Goal: Information Seeking & Learning: Learn about a topic

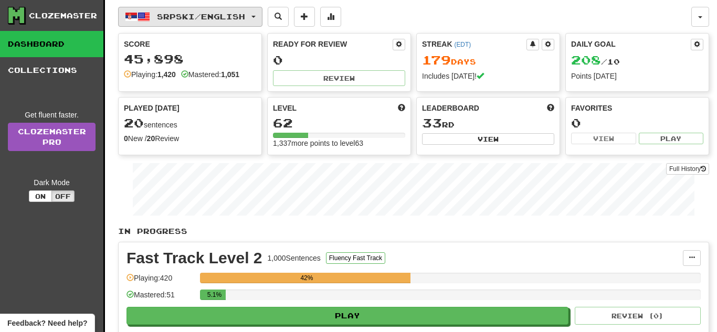
click at [214, 14] on span "Srpski / English" at bounding box center [201, 16] width 88 height 9
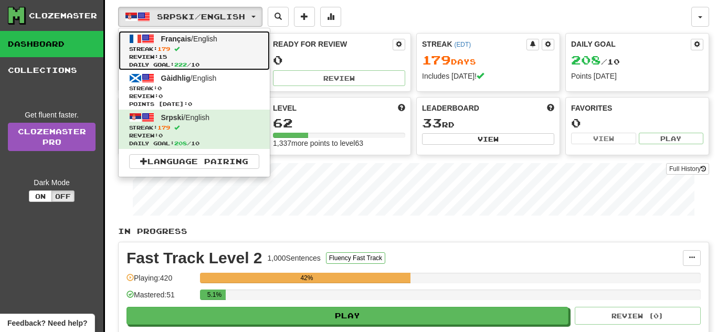
click at [211, 42] on span "Français / English" at bounding box center [189, 39] width 56 height 8
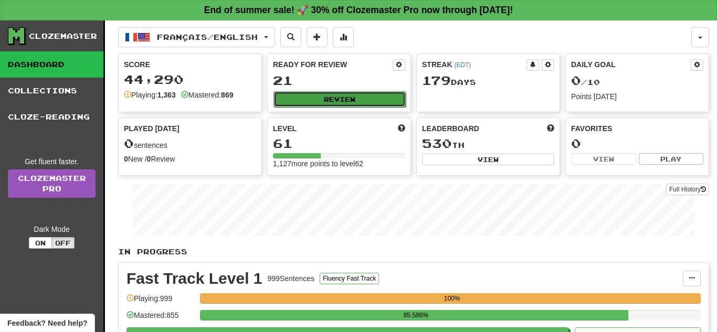
click at [334, 105] on button "Review" at bounding box center [339, 99] width 132 height 16
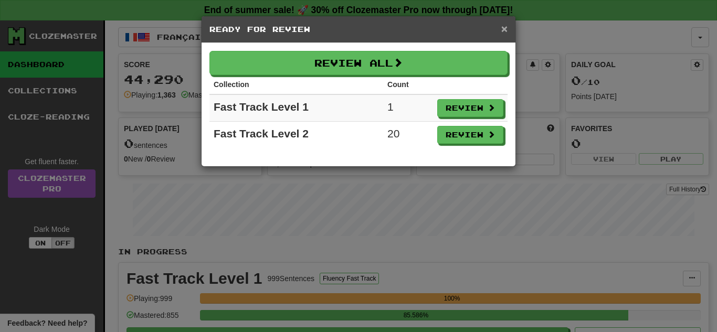
click at [503, 27] on span "×" at bounding box center [504, 29] width 6 height 12
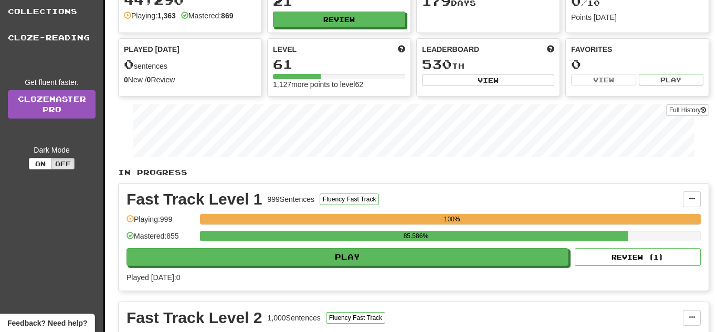
scroll to position [88, 0]
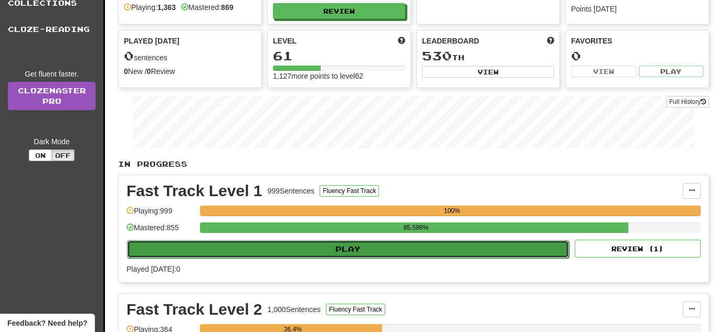
click at [430, 241] on button "Play" at bounding box center [348, 249] width 442 height 18
select select "**"
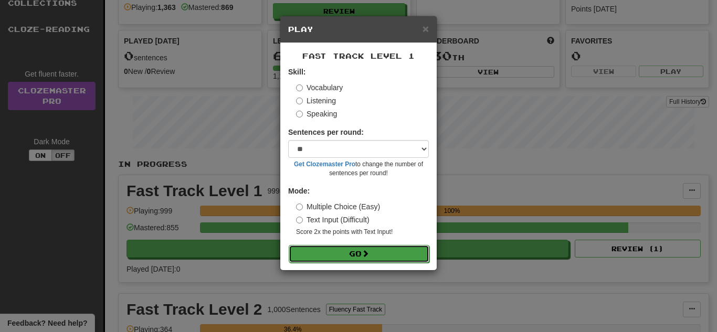
click at [364, 251] on button "Go" at bounding box center [359, 254] width 141 height 18
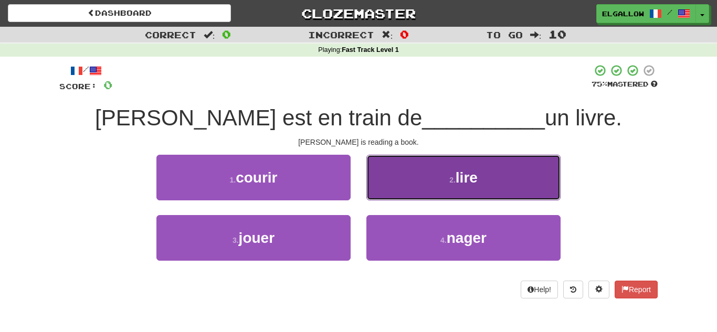
click at [455, 182] on small "2 ." at bounding box center [452, 180] width 6 height 8
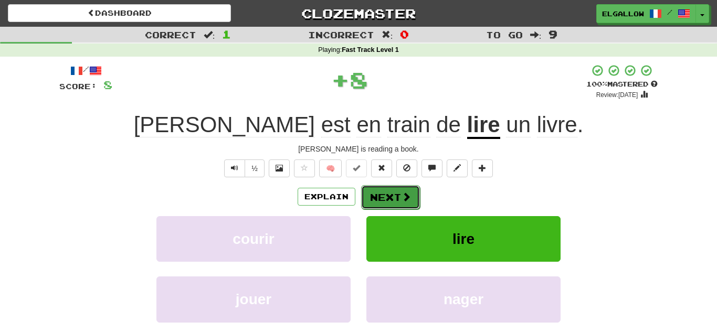
click at [406, 203] on button "Next" at bounding box center [390, 197] width 59 height 24
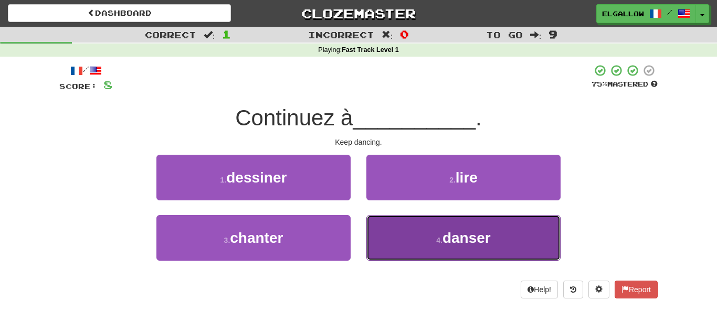
click at [462, 231] on span "danser" at bounding box center [466, 238] width 48 height 16
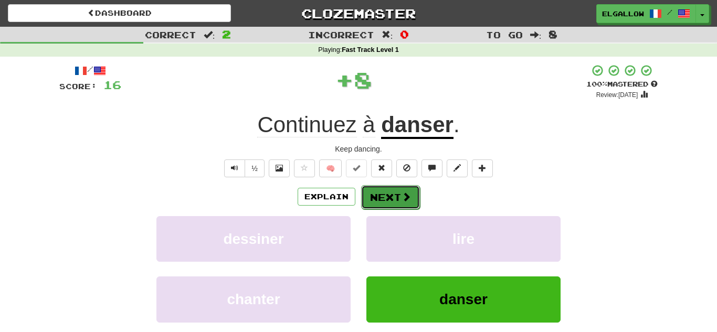
click at [408, 199] on span at bounding box center [405, 196] width 9 height 9
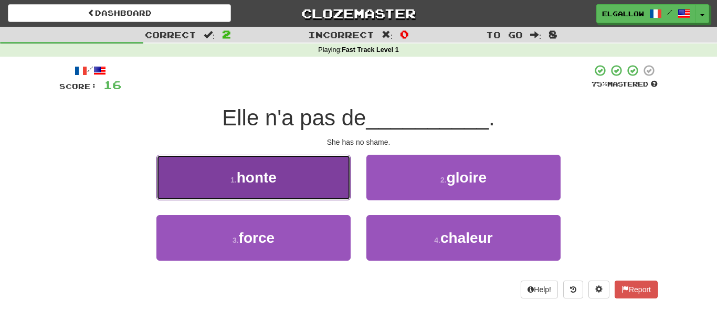
click at [179, 167] on button "1 . honte" at bounding box center [253, 178] width 194 height 46
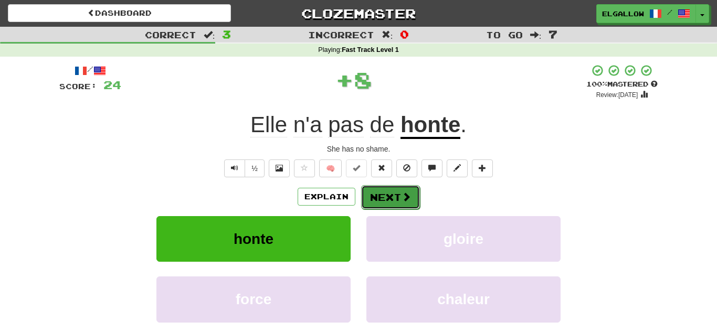
click at [408, 206] on button "Next" at bounding box center [390, 197] width 59 height 24
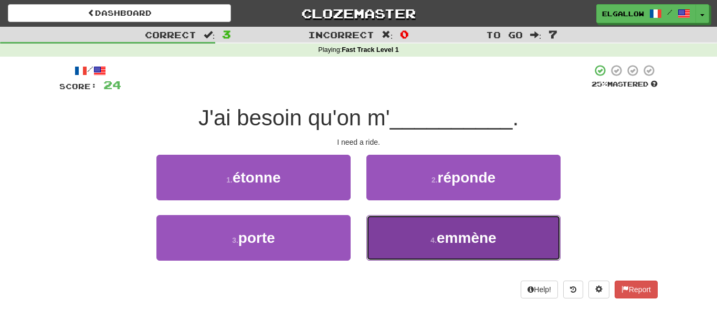
click at [456, 224] on button "4 . emmène" at bounding box center [463, 238] width 194 height 46
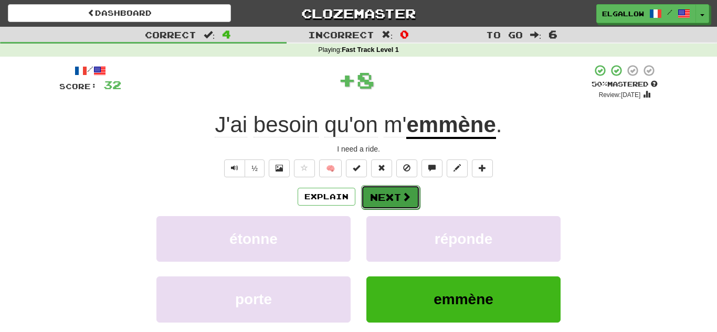
click at [390, 196] on button "Next" at bounding box center [390, 197] width 59 height 24
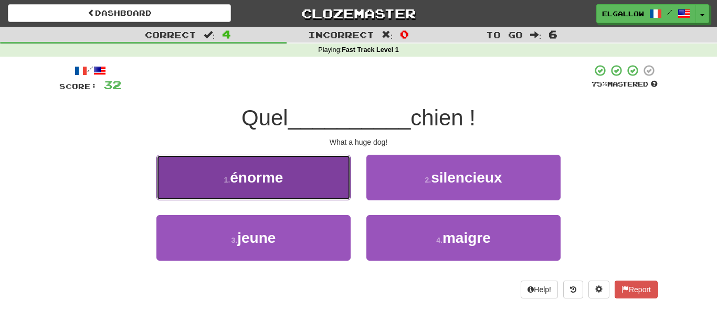
click at [240, 161] on button "1 . énorme" at bounding box center [253, 178] width 194 height 46
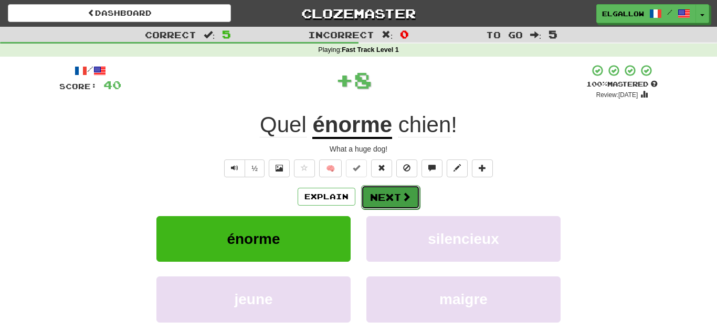
click at [388, 198] on button "Next" at bounding box center [390, 197] width 59 height 24
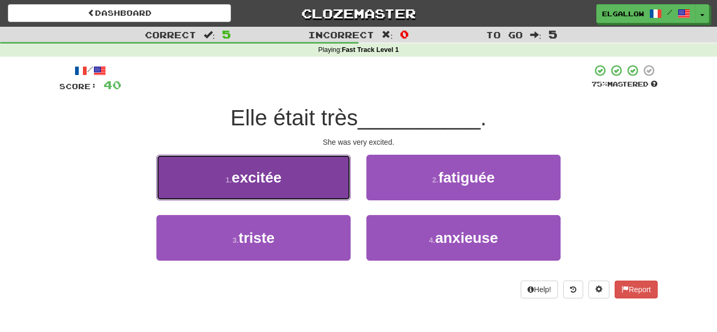
click at [261, 161] on button "1 . excitée" at bounding box center [253, 178] width 194 height 46
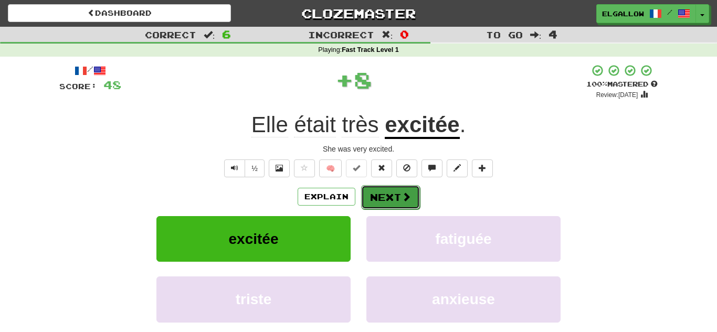
click at [398, 201] on button "Next" at bounding box center [390, 197] width 59 height 24
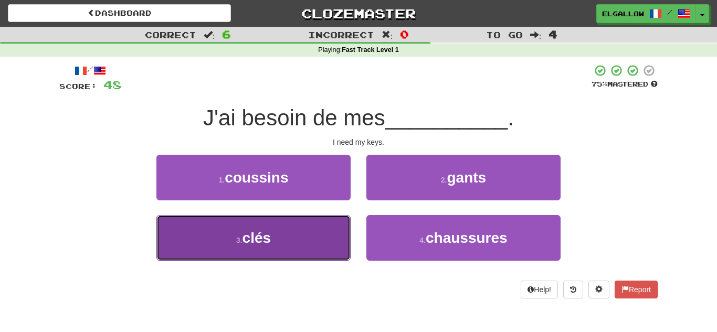
click at [190, 237] on button "3 . clés" at bounding box center [253, 238] width 194 height 46
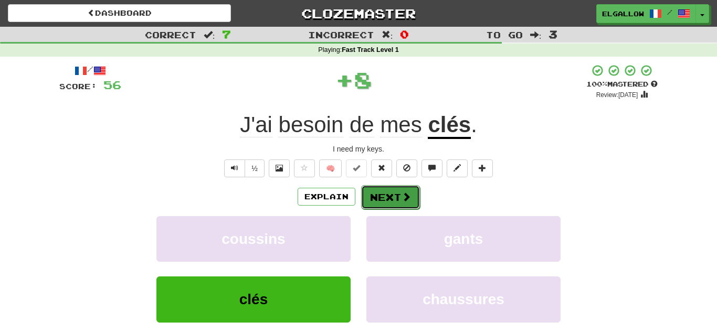
click at [400, 198] on button "Next" at bounding box center [390, 197] width 59 height 24
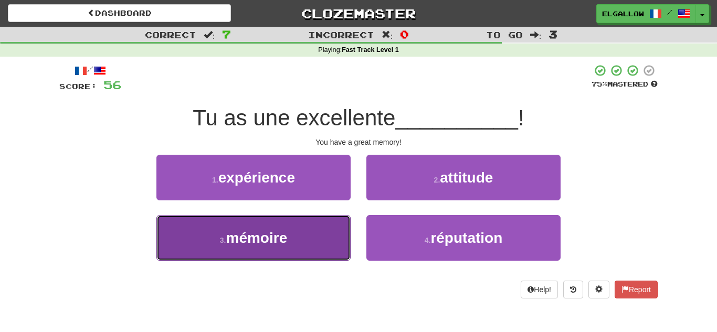
click at [236, 218] on button "3 . mémoire" at bounding box center [253, 238] width 194 height 46
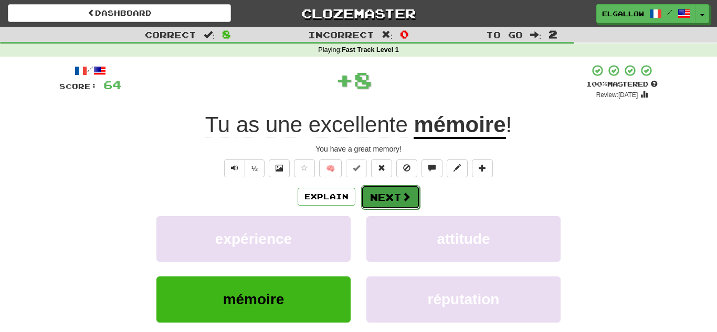
click at [402, 200] on span at bounding box center [405, 196] width 9 height 9
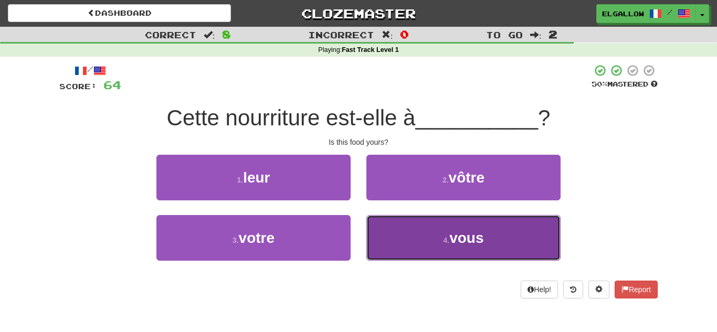
click at [468, 252] on button "4 . vous" at bounding box center [463, 238] width 194 height 46
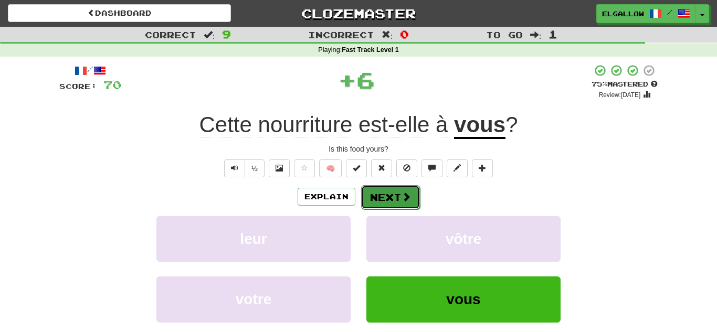
click at [401, 193] on span at bounding box center [405, 196] width 9 height 9
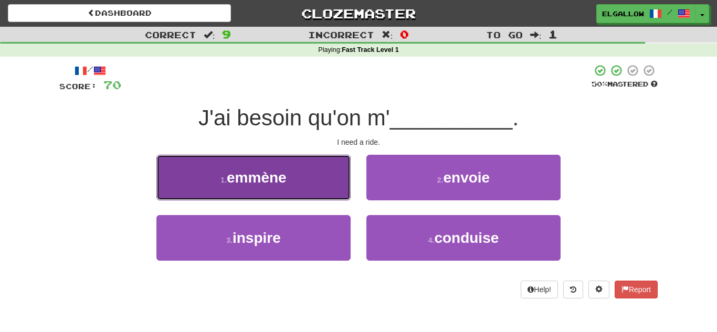
click at [271, 169] on span "emmène" at bounding box center [257, 177] width 60 height 16
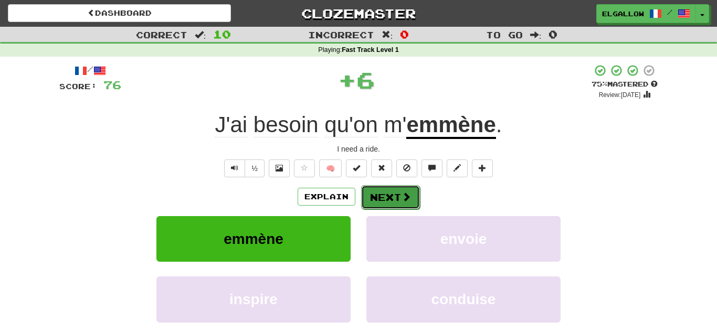
click at [385, 191] on button "Next" at bounding box center [390, 197] width 59 height 24
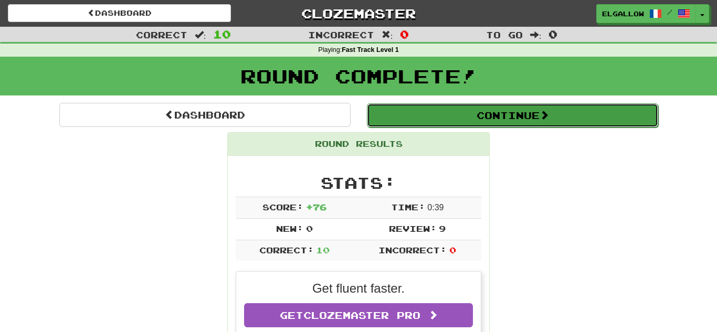
click at [462, 107] on button "Continue" at bounding box center [512, 115] width 291 height 24
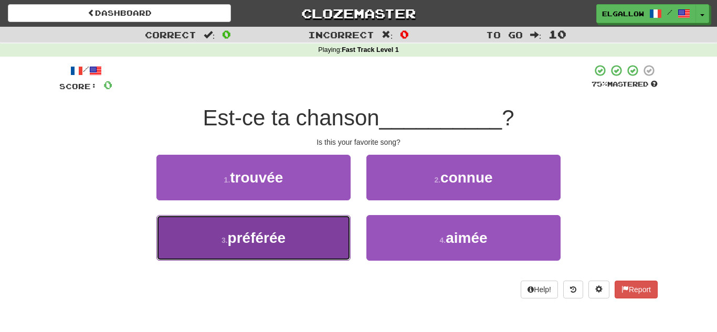
click at [204, 232] on button "3 . préférée" at bounding box center [253, 238] width 194 height 46
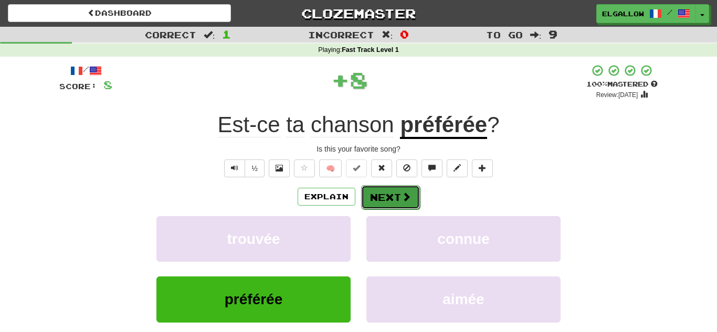
click at [389, 203] on button "Next" at bounding box center [390, 197] width 59 height 24
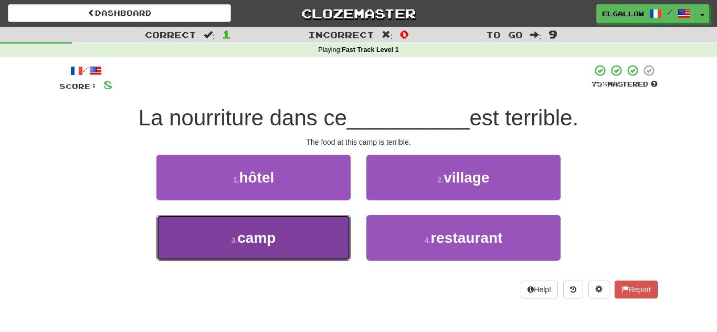
click at [230, 226] on button "3 . camp" at bounding box center [253, 238] width 194 height 46
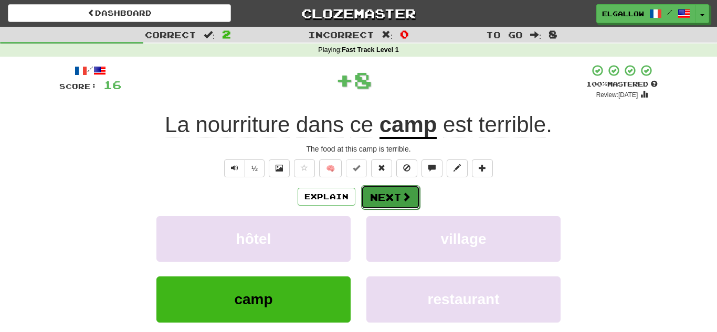
click at [386, 203] on button "Next" at bounding box center [390, 197] width 59 height 24
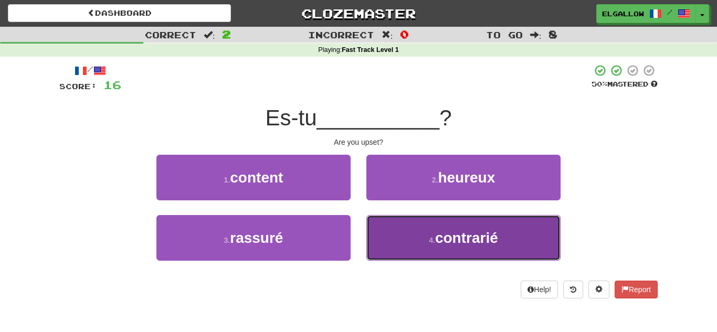
click at [420, 229] on button "4 . contrarié" at bounding box center [463, 238] width 194 height 46
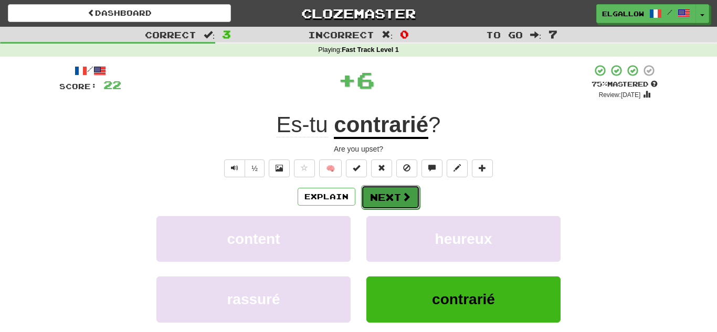
click at [395, 195] on button "Next" at bounding box center [390, 197] width 59 height 24
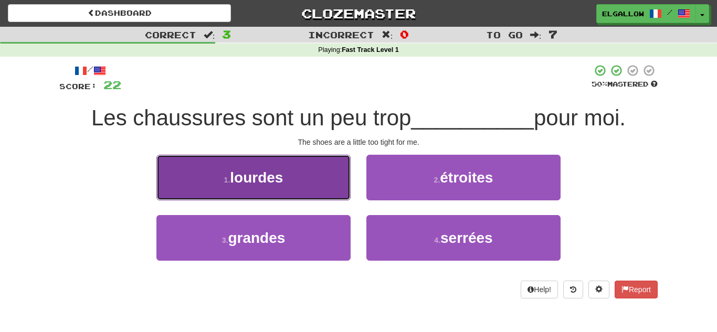
click at [175, 190] on button "1 . lourdes" at bounding box center [253, 178] width 194 height 46
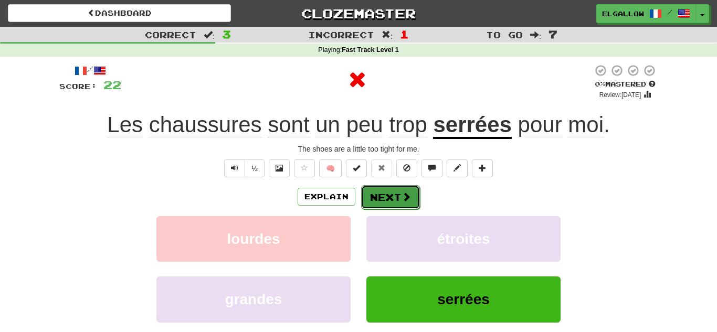
click at [403, 201] on span at bounding box center [405, 196] width 9 height 9
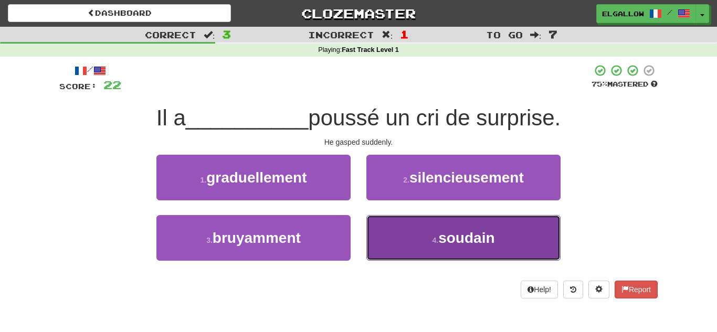
click at [522, 249] on button "4 . soudain" at bounding box center [463, 238] width 194 height 46
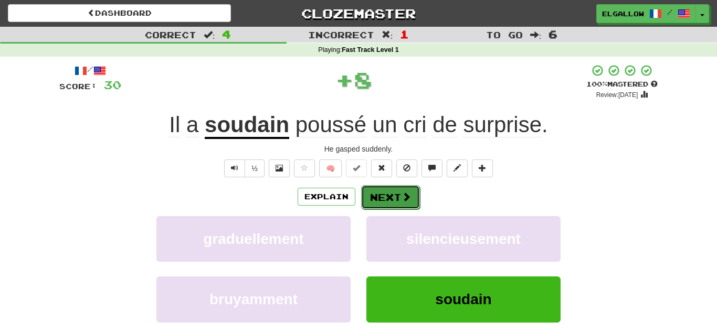
click at [386, 187] on button "Next" at bounding box center [390, 197] width 59 height 24
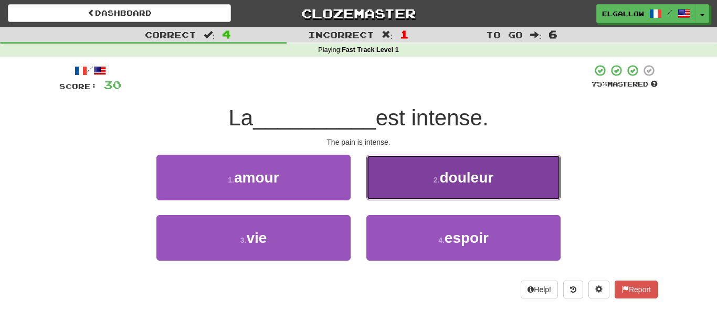
click at [511, 174] on button "2 . douleur" at bounding box center [463, 178] width 194 height 46
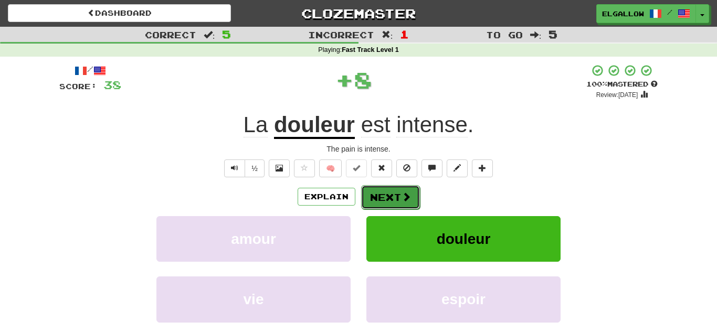
click at [398, 204] on button "Next" at bounding box center [390, 197] width 59 height 24
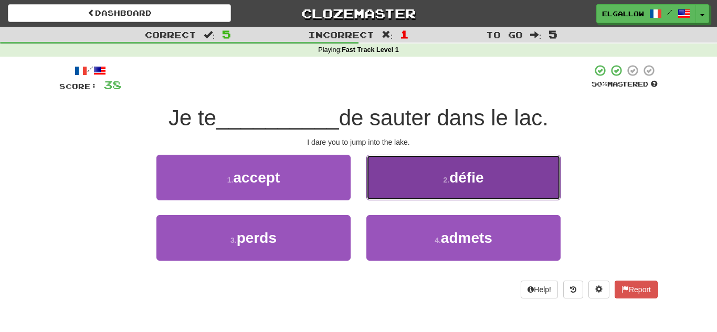
click at [388, 174] on button "2 . défie" at bounding box center [463, 178] width 194 height 46
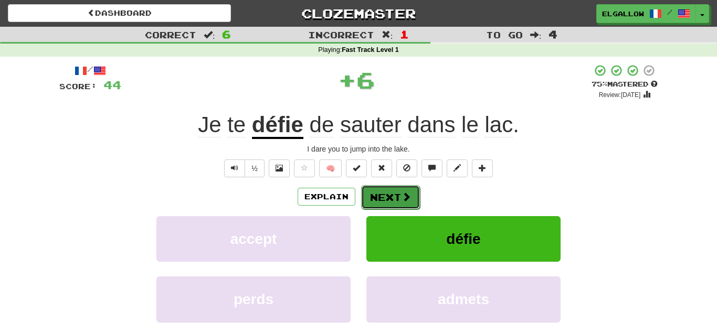
click at [389, 193] on button "Next" at bounding box center [390, 197] width 59 height 24
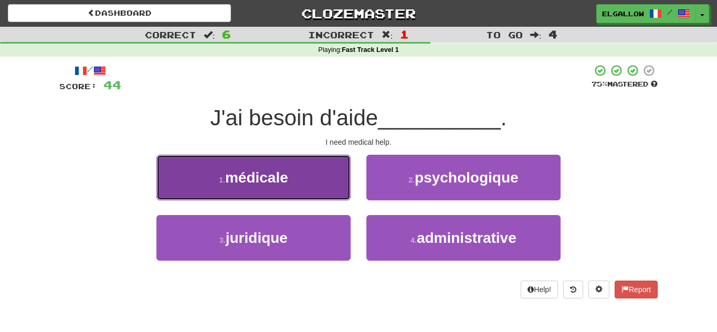
click at [196, 168] on button "1 . médicale" at bounding box center [253, 178] width 194 height 46
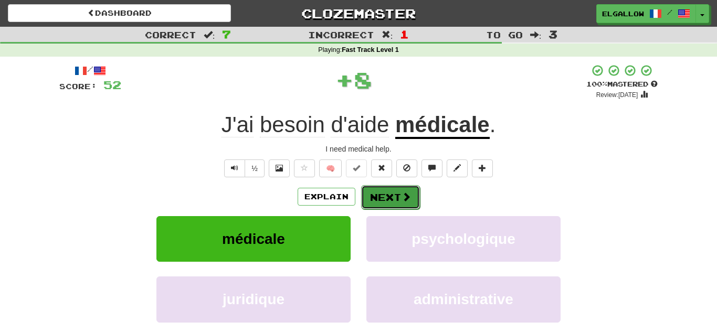
click at [407, 189] on button "Next" at bounding box center [390, 197] width 59 height 24
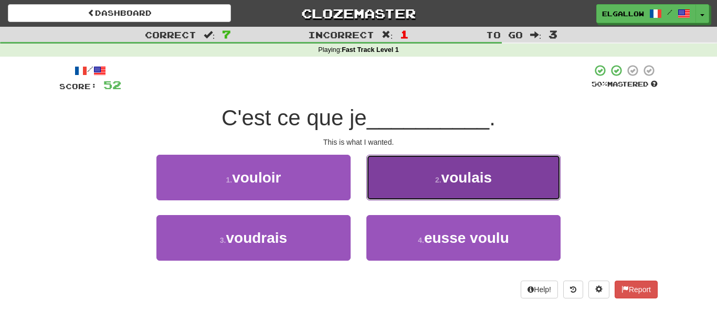
click at [411, 165] on button "2 . voulais" at bounding box center [463, 178] width 194 height 46
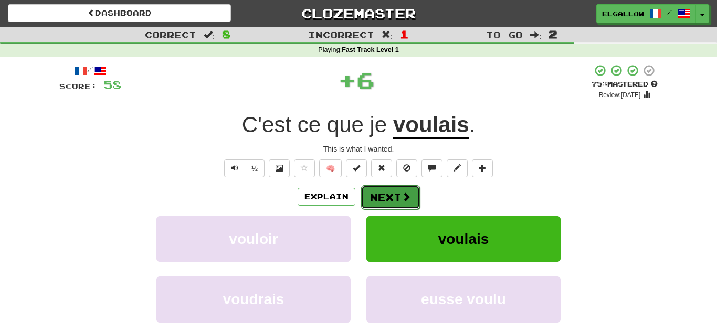
click at [411, 188] on button "Next" at bounding box center [390, 197] width 59 height 24
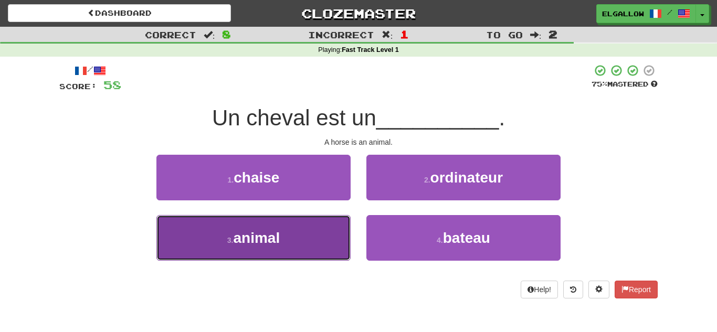
click at [282, 236] on button "3 . animal" at bounding box center [253, 238] width 194 height 46
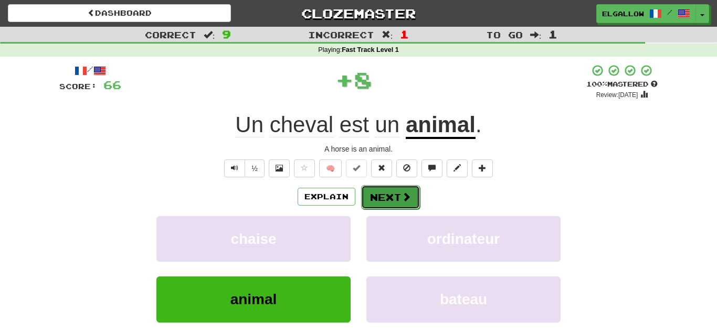
click at [414, 190] on button "Next" at bounding box center [390, 197] width 59 height 24
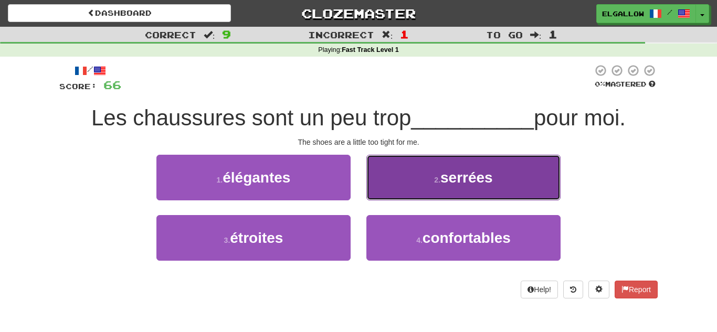
click at [538, 161] on button "2 . serrées" at bounding box center [463, 178] width 194 height 46
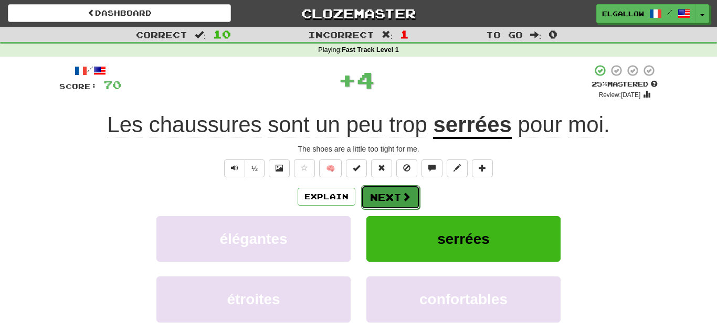
click at [381, 199] on button "Next" at bounding box center [390, 197] width 59 height 24
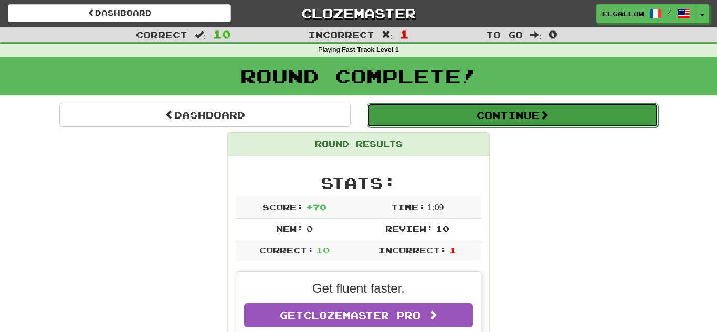
click at [488, 124] on button "Continue" at bounding box center [512, 115] width 291 height 24
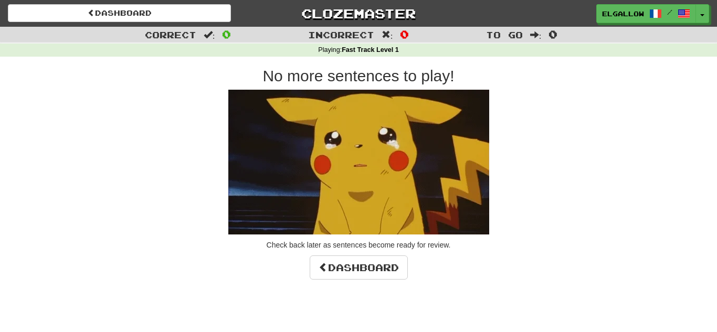
click at [180, 25] on div "Dashboard Clozemaster elgallow / Toggle Dropdown Dashboard Leaderboard Activity…" at bounding box center [358, 13] width 701 height 27
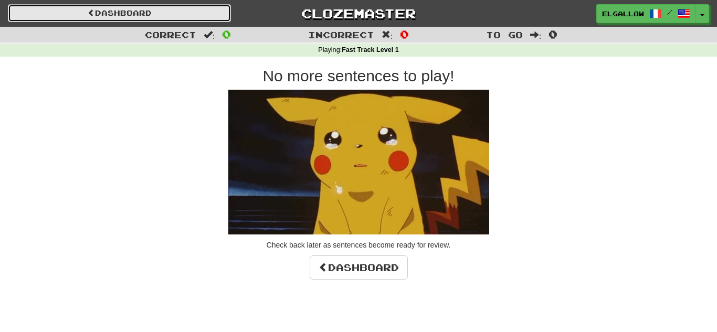
click at [182, 12] on link "Dashboard" at bounding box center [119, 13] width 223 height 18
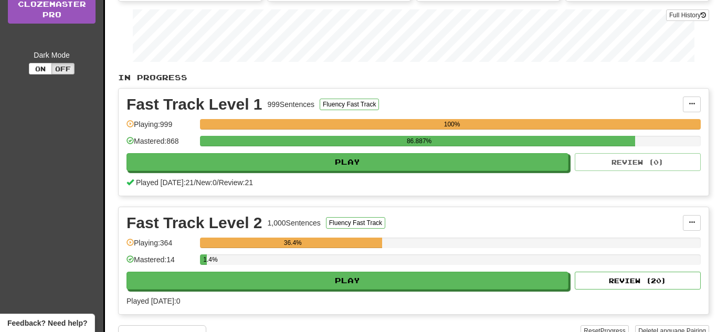
scroll to position [176, 0]
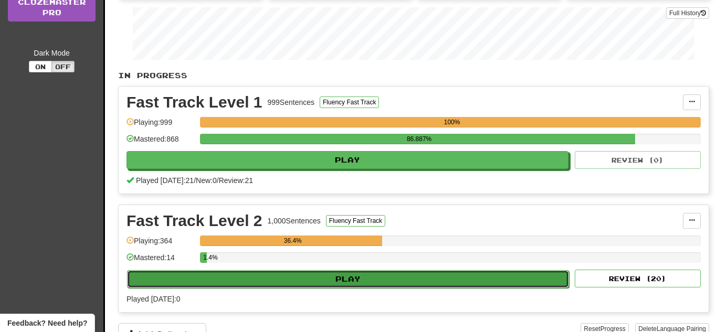
click at [367, 275] on button "Play" at bounding box center [348, 279] width 442 height 18
select select "**"
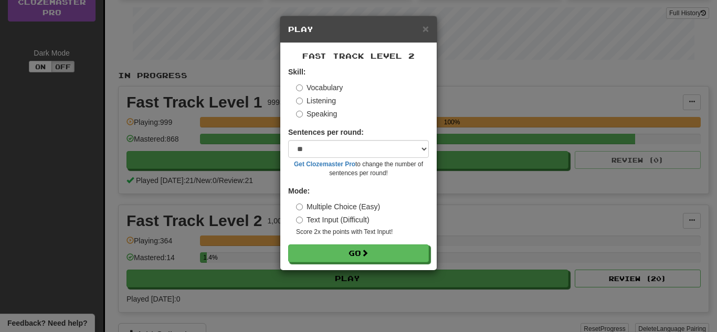
click at [314, 112] on label "Speaking" at bounding box center [316, 114] width 41 height 10
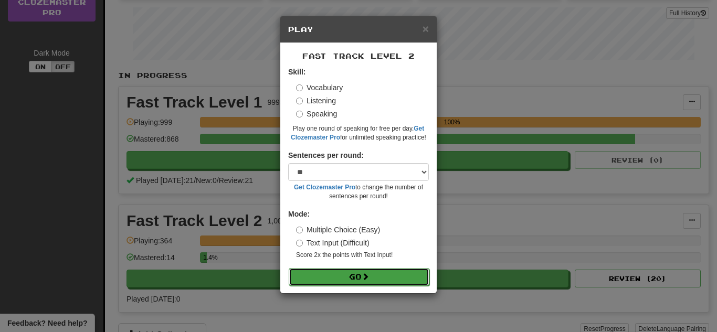
click at [394, 282] on button "Go" at bounding box center [359, 277] width 141 height 18
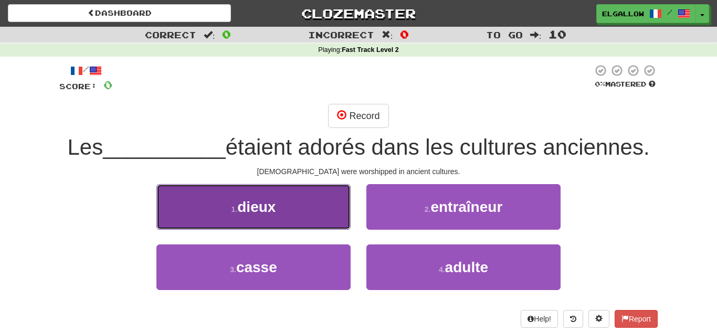
click at [212, 190] on button "1 . dieux" at bounding box center [253, 207] width 194 height 46
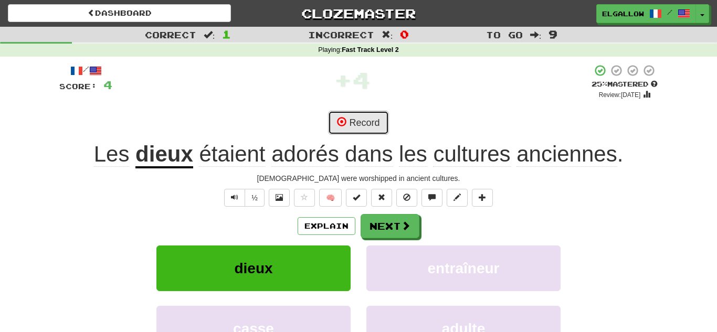
click at [385, 124] on button "Record" at bounding box center [358, 123] width 60 height 24
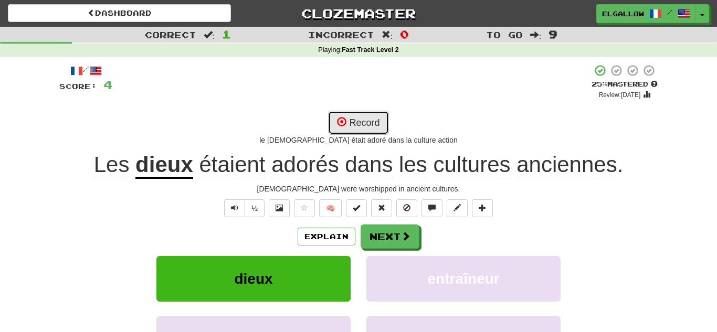
click at [358, 114] on button "Record" at bounding box center [358, 123] width 60 height 24
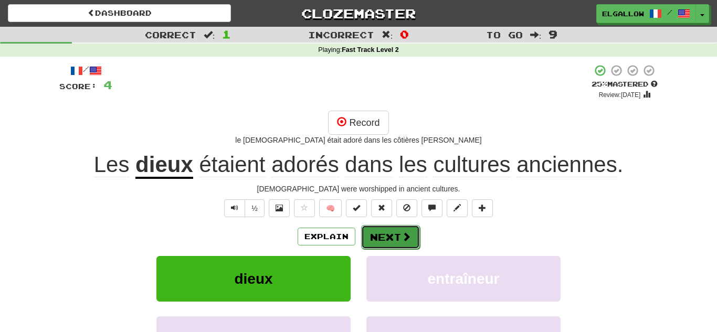
click at [389, 239] on button "Next" at bounding box center [390, 237] width 59 height 24
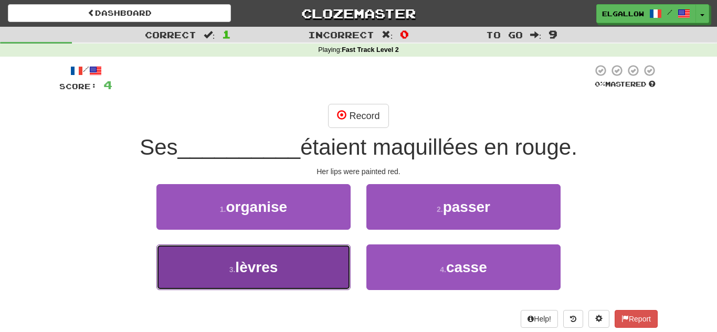
click at [204, 272] on button "3 . lèvres" at bounding box center [253, 267] width 194 height 46
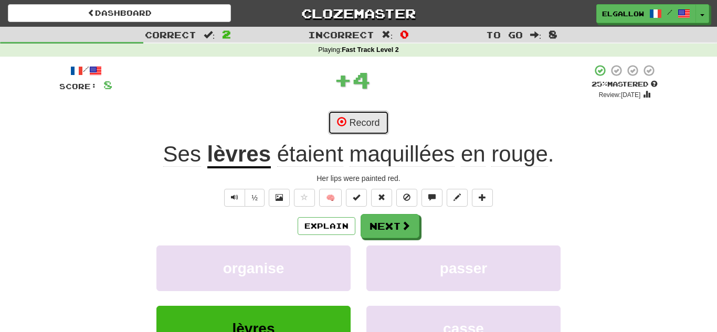
click at [370, 123] on button "Record" at bounding box center [358, 123] width 60 height 24
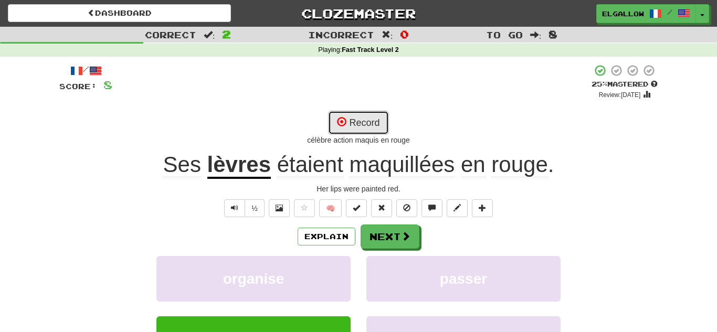
click at [351, 126] on button "Record" at bounding box center [358, 123] width 60 height 24
click at [243, 205] on button "Text-to-speech controls" at bounding box center [234, 208] width 21 height 18
click at [378, 119] on button "Record" at bounding box center [358, 123] width 60 height 24
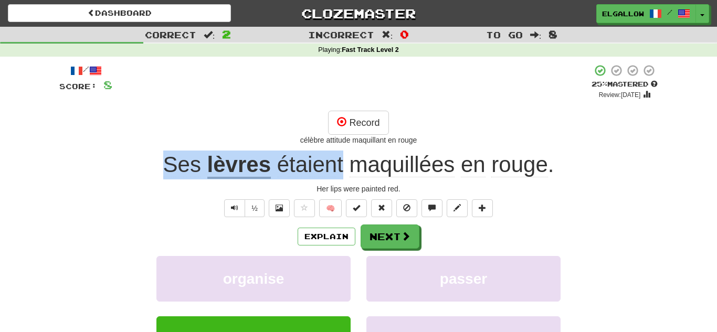
drag, startPoint x: 345, startPoint y: 167, endPoint x: 153, endPoint y: 162, distance: 192.1
click at [153, 162] on div "Ses lèvres étaient maquillées en rouge ." at bounding box center [358, 165] width 598 height 29
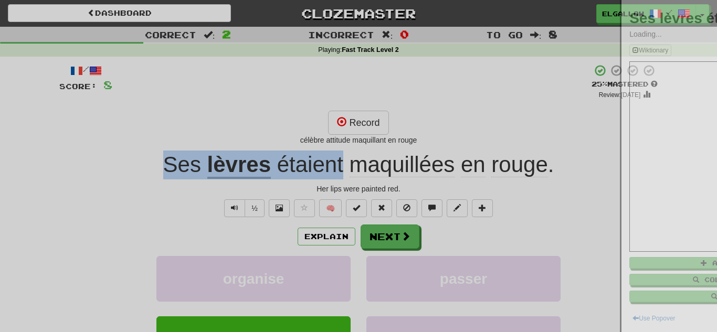
copy div "Ses lèvres étaient"
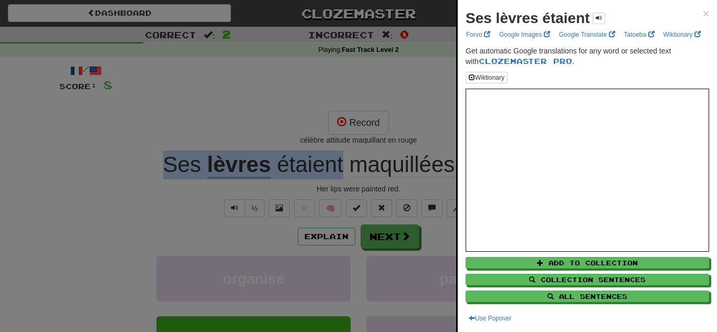
click at [367, 124] on div at bounding box center [358, 166] width 717 height 332
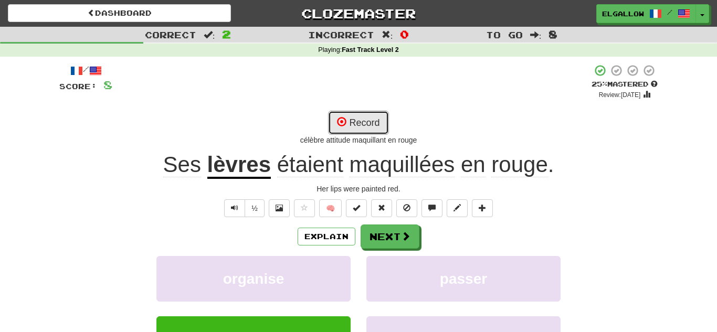
click at [367, 124] on button "Record" at bounding box center [358, 123] width 60 height 24
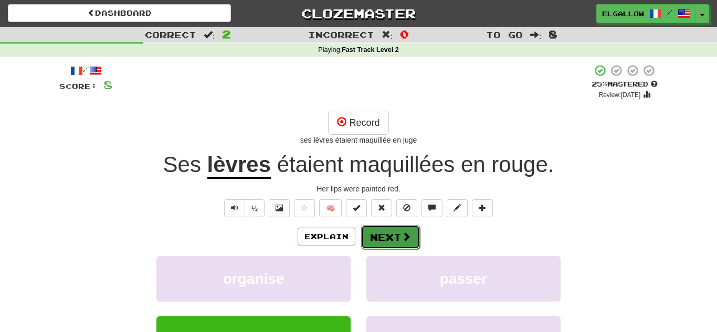
click at [393, 225] on button "Next" at bounding box center [390, 237] width 59 height 24
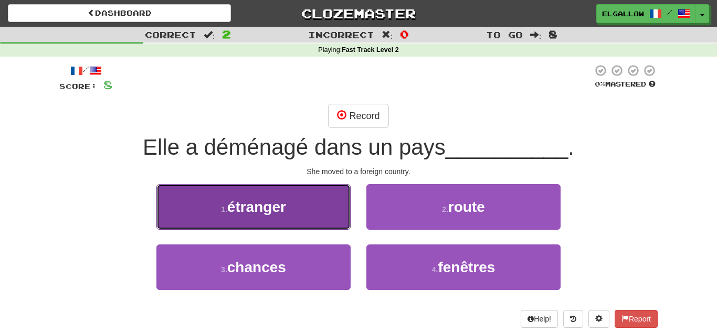
click at [197, 196] on button "1 . étranger" at bounding box center [253, 207] width 194 height 46
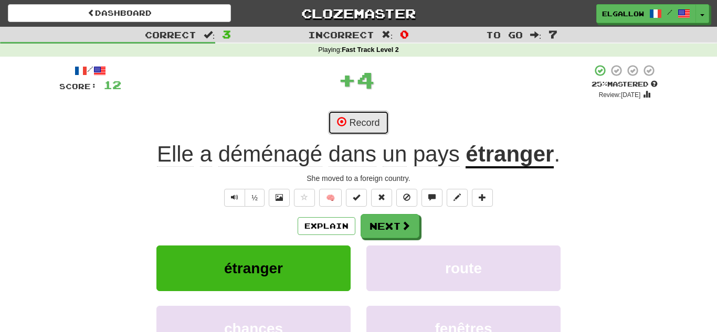
click at [361, 116] on button "Record" at bounding box center [358, 123] width 60 height 24
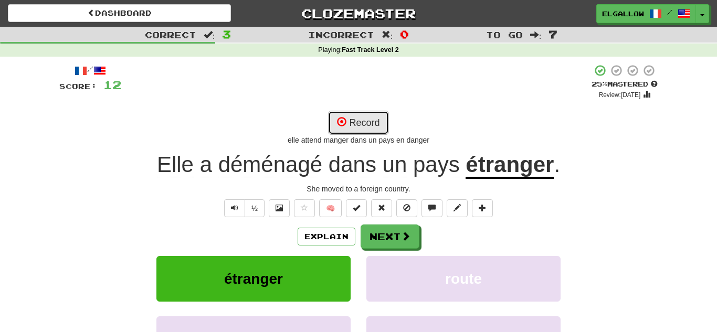
click at [385, 119] on button "Record" at bounding box center [358, 123] width 60 height 24
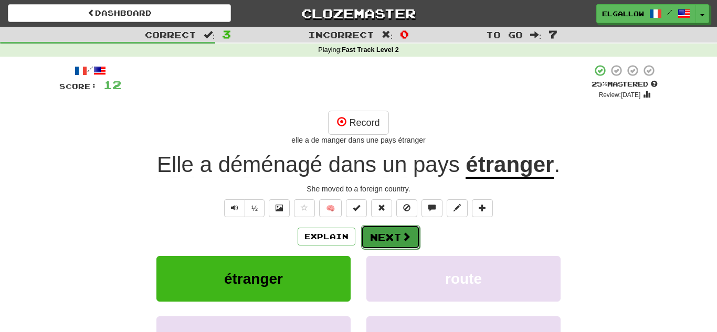
click at [398, 229] on button "Next" at bounding box center [390, 237] width 59 height 24
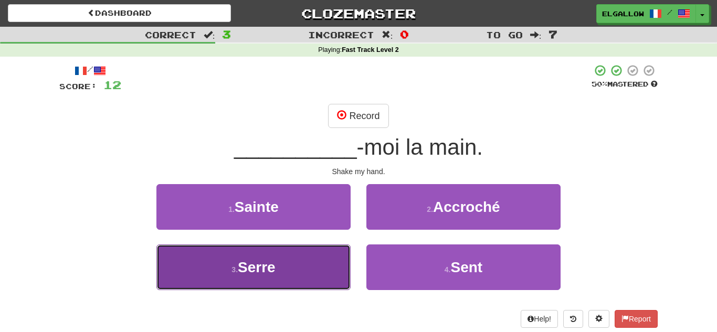
click at [253, 278] on button "3 . Serre" at bounding box center [253, 267] width 194 height 46
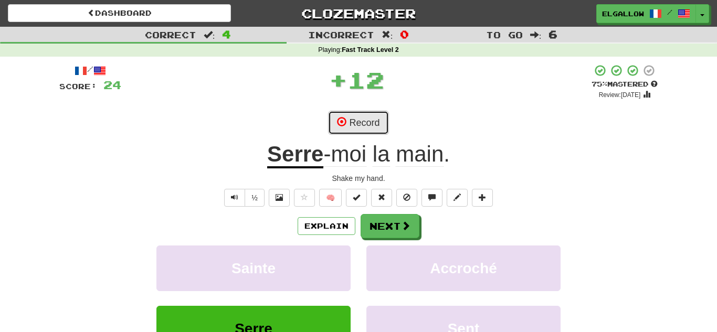
click at [379, 115] on button "Record" at bounding box center [358, 123] width 60 height 24
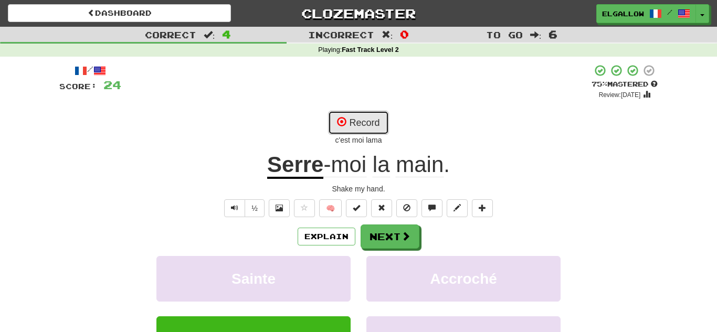
click at [380, 115] on button "Record" at bounding box center [358, 123] width 60 height 24
click at [358, 120] on button "Record" at bounding box center [358, 123] width 60 height 24
click at [364, 122] on button "Record" at bounding box center [358, 123] width 60 height 24
click at [338, 117] on span at bounding box center [341, 121] width 9 height 9
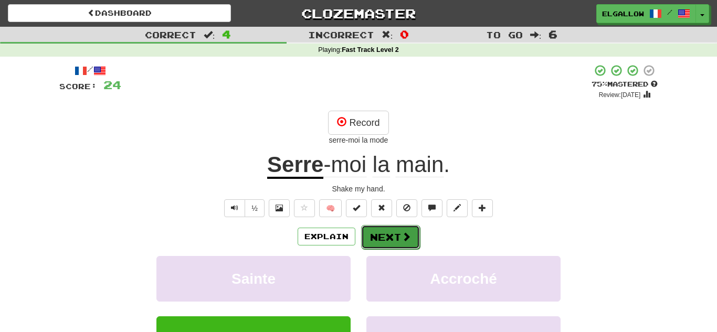
click at [386, 248] on button "Next" at bounding box center [390, 237] width 59 height 24
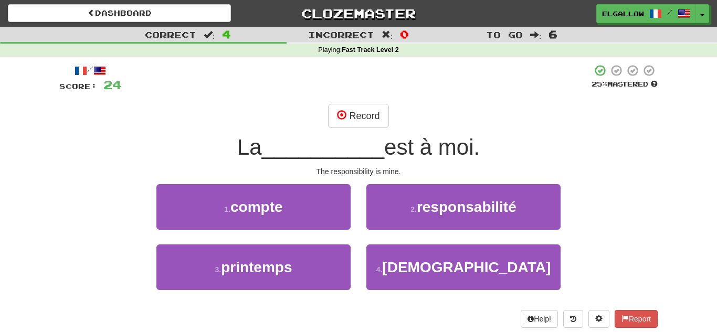
click at [414, 182] on div "/ Score: 24 25 % Mastered Record La __________ est à moi. The responsibility is…" at bounding box center [358, 196] width 598 height 264
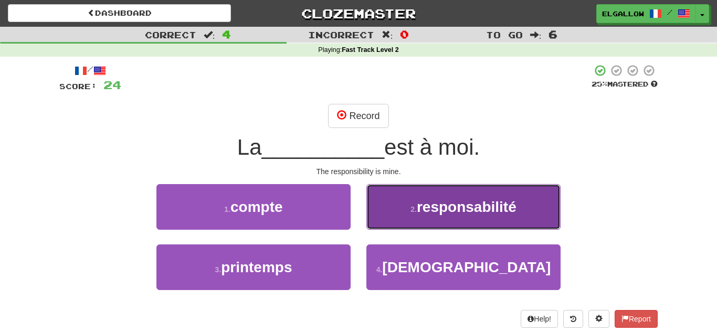
click at [425, 204] on span "responsabilité" at bounding box center [467, 207] width 100 height 16
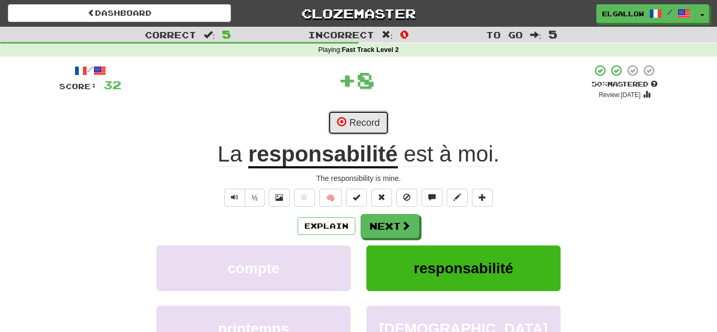
click at [372, 125] on button "Record" at bounding box center [358, 123] width 60 height 24
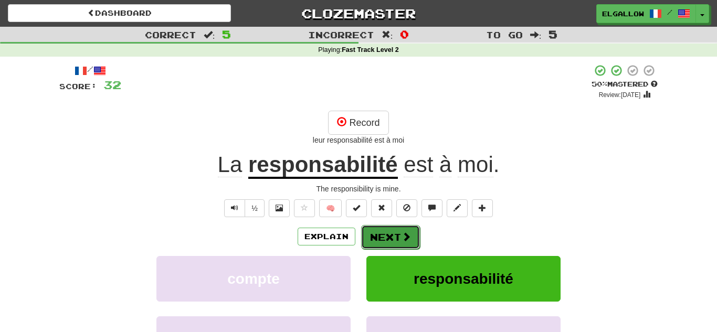
click at [403, 240] on span at bounding box center [405, 236] width 9 height 9
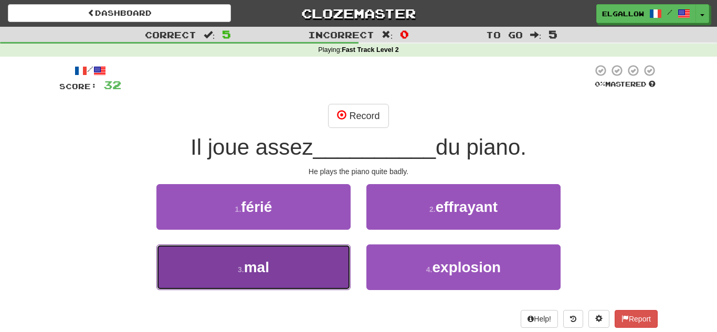
click at [274, 280] on button "3 . mal" at bounding box center [253, 267] width 194 height 46
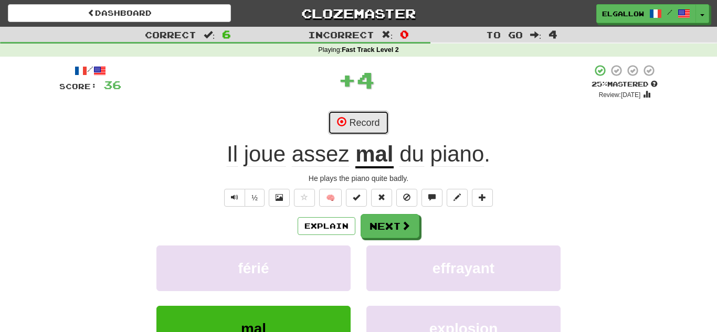
click at [342, 113] on button "Record" at bounding box center [358, 123] width 60 height 24
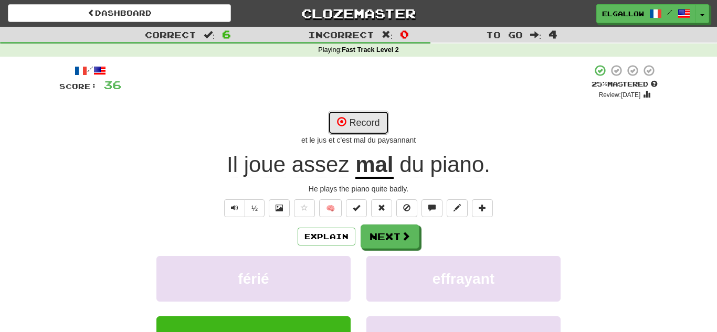
click at [364, 124] on button "Record" at bounding box center [358, 123] width 60 height 24
click at [375, 112] on button "Record" at bounding box center [358, 123] width 60 height 24
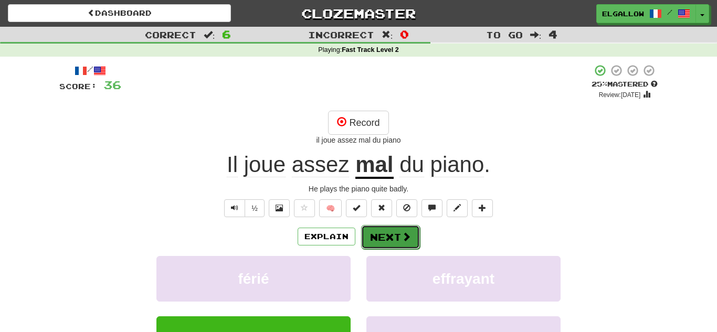
click at [404, 233] on span at bounding box center [405, 236] width 9 height 9
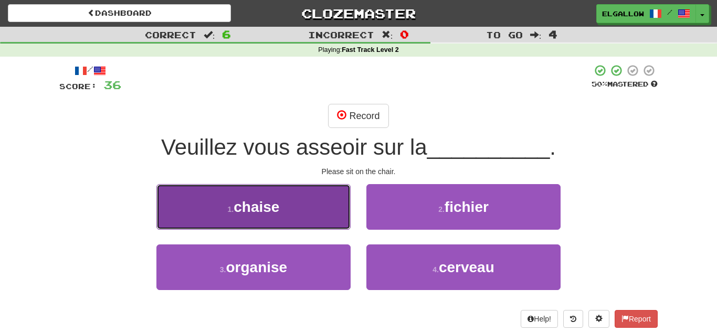
click at [191, 190] on button "1 . chaise" at bounding box center [253, 207] width 194 height 46
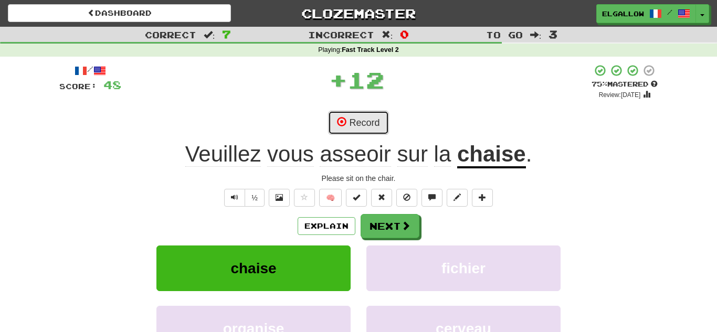
click at [369, 116] on button "Record" at bounding box center [358, 123] width 60 height 24
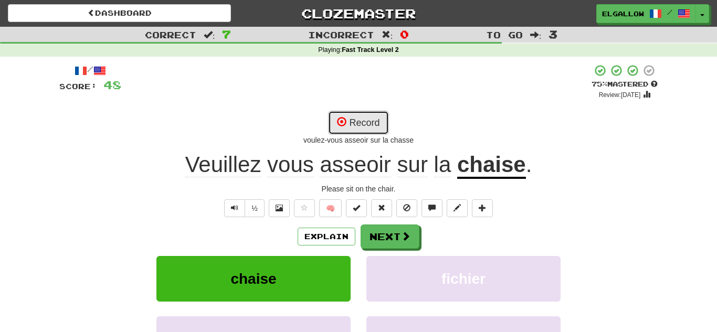
click at [362, 125] on button "Record" at bounding box center [358, 123] width 60 height 24
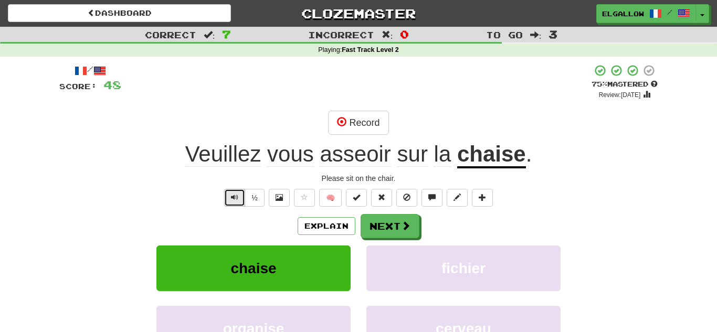
click at [237, 200] on span "Text-to-speech controls" at bounding box center [234, 197] width 7 height 7
click at [362, 120] on button "Record" at bounding box center [358, 123] width 60 height 24
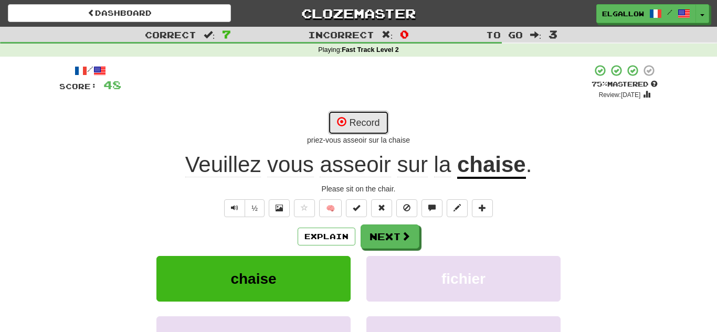
click at [368, 115] on button "Record" at bounding box center [358, 123] width 60 height 24
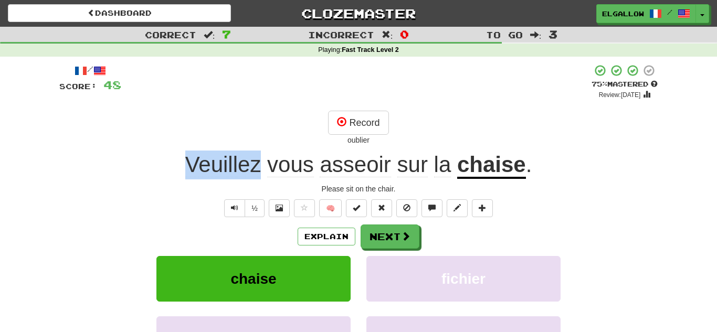
drag, startPoint x: 260, startPoint y: 167, endPoint x: 185, endPoint y: 169, distance: 74.5
click at [185, 169] on div "Veuillez vous asseoir sur la chaise ." at bounding box center [358, 165] width 598 height 29
copy span "Veuillez"
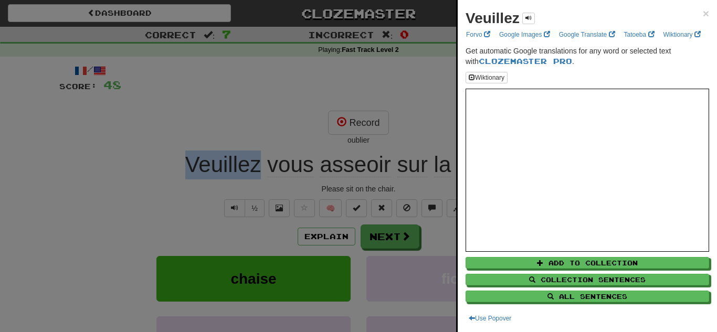
click at [343, 132] on div at bounding box center [358, 166] width 717 height 332
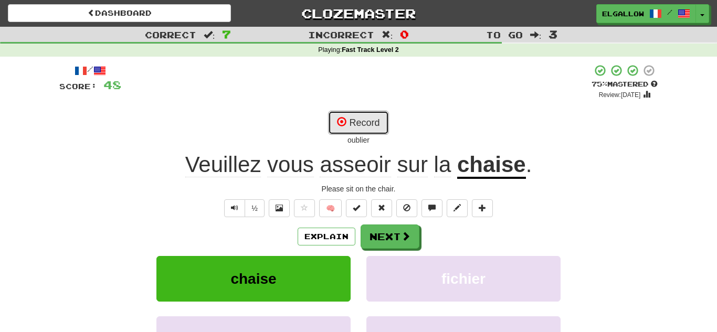
click at [357, 125] on button "Record" at bounding box center [358, 123] width 60 height 24
click at [362, 121] on button "Record" at bounding box center [358, 123] width 60 height 24
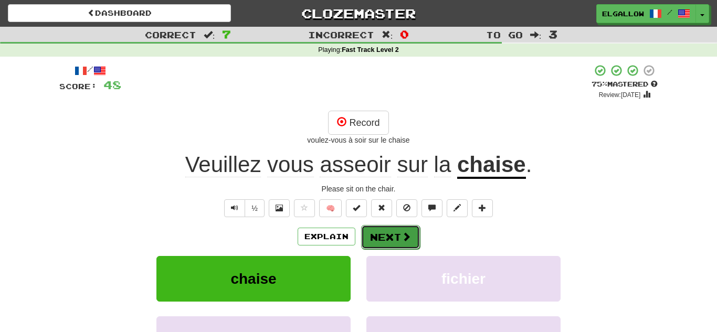
click at [389, 230] on button "Next" at bounding box center [390, 237] width 59 height 24
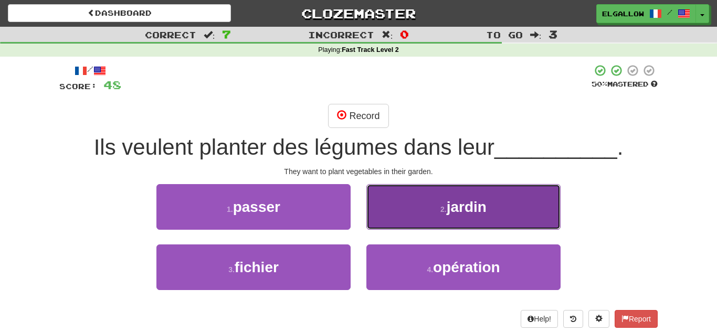
click at [518, 197] on button "2 . jardin" at bounding box center [463, 207] width 194 height 46
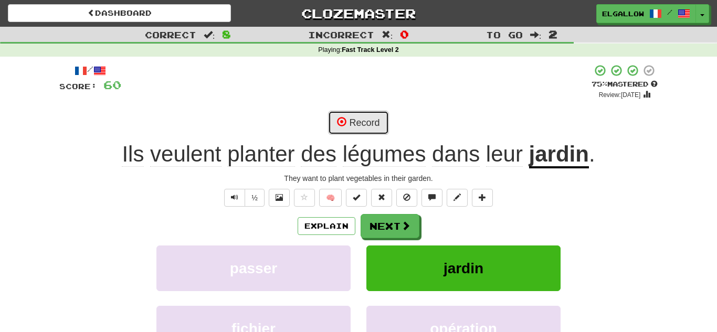
click at [355, 119] on button "Record" at bounding box center [358, 123] width 60 height 24
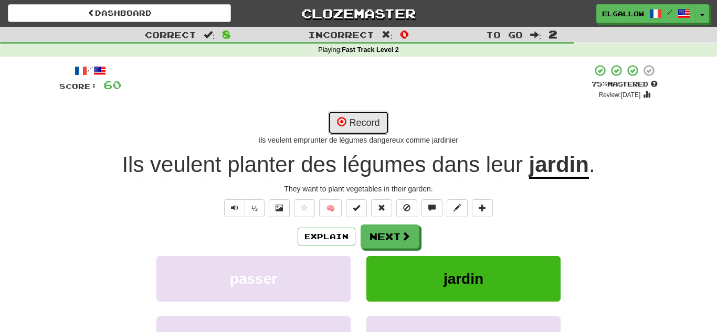
click at [364, 123] on button "Record" at bounding box center [358, 123] width 60 height 24
click at [350, 120] on button "Record" at bounding box center [358, 123] width 60 height 24
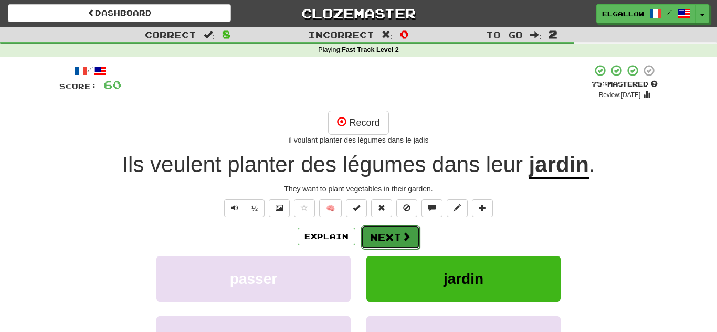
click at [392, 230] on button "Next" at bounding box center [390, 237] width 59 height 24
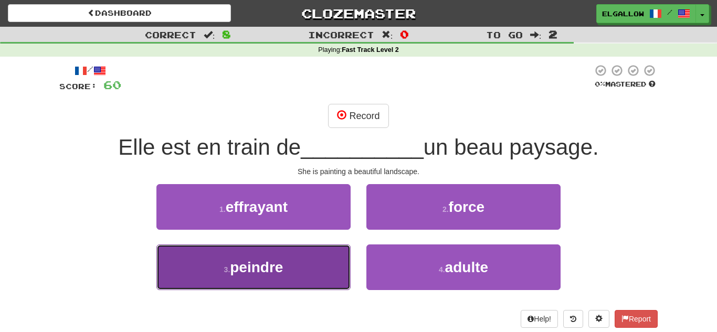
click at [228, 260] on button "3 . peindre" at bounding box center [253, 267] width 194 height 46
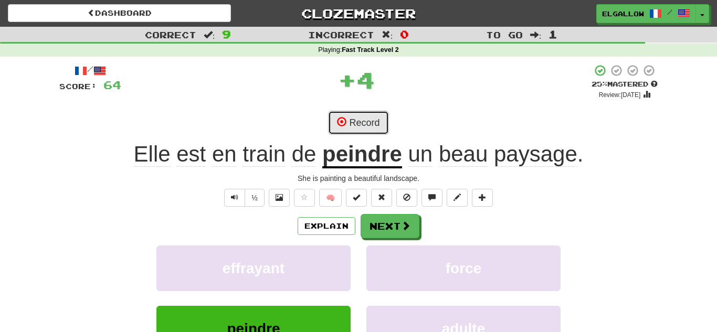
click at [380, 125] on button "Record" at bounding box center [358, 123] width 60 height 24
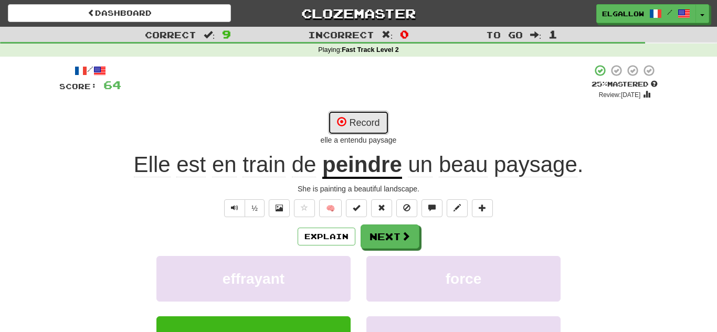
click at [382, 121] on button "Record" at bounding box center [358, 123] width 60 height 24
click at [242, 211] on button "Text-to-speech controls" at bounding box center [234, 208] width 21 height 18
click at [378, 130] on button "Record" at bounding box center [358, 123] width 60 height 24
click at [361, 118] on button "Record" at bounding box center [358, 123] width 60 height 24
click at [353, 119] on button "Record" at bounding box center [358, 123] width 60 height 24
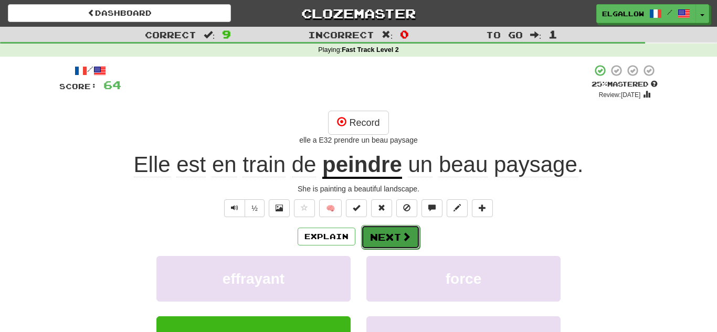
click at [401, 241] on span at bounding box center [405, 236] width 9 height 9
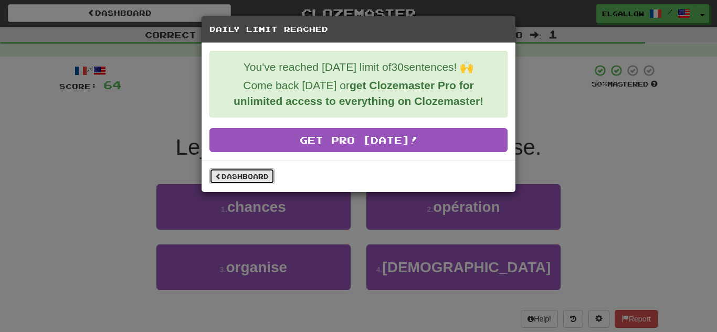
click at [242, 181] on link "Dashboard" at bounding box center [241, 176] width 65 height 16
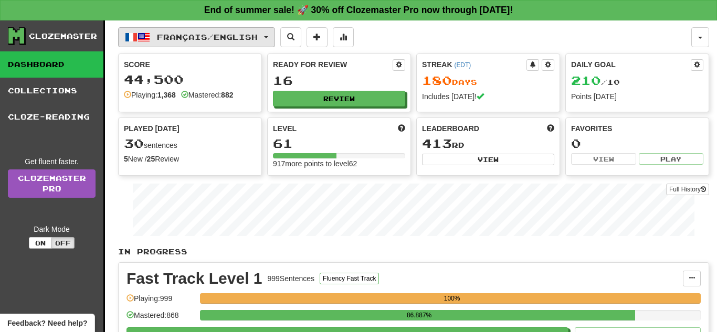
click at [221, 42] on button "Français / English" at bounding box center [196, 37] width 157 height 20
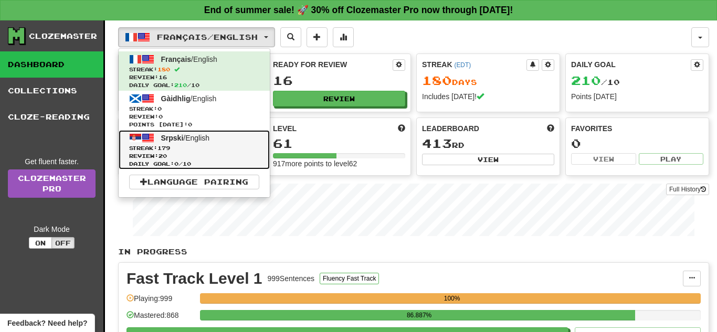
click at [223, 162] on span "Daily Goal: 0 / 10" at bounding box center [194, 164] width 130 height 8
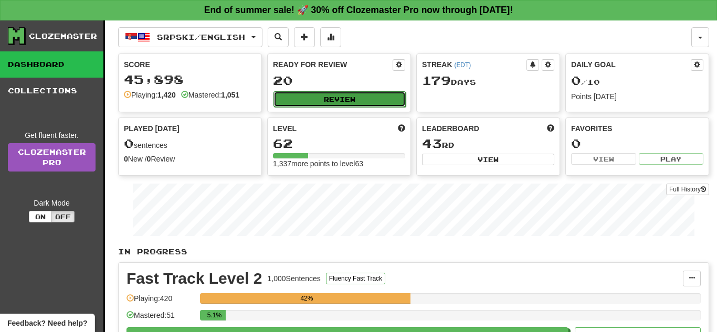
click at [322, 101] on button "Review" at bounding box center [339, 99] width 132 height 16
select select "**"
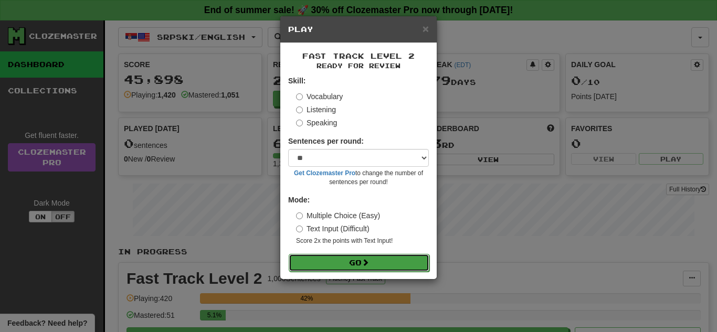
click at [358, 260] on button "Go" at bounding box center [359, 263] width 141 height 18
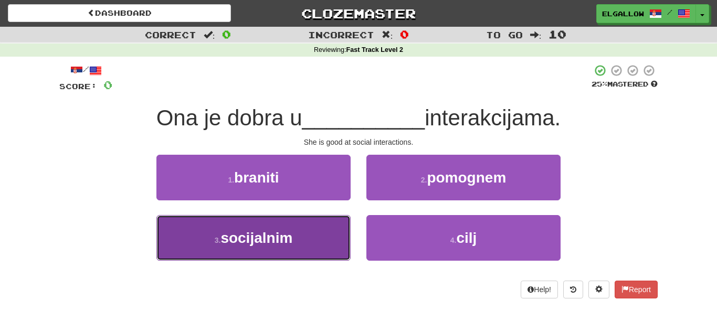
click at [290, 234] on span "socijalnim" at bounding box center [256, 238] width 72 height 16
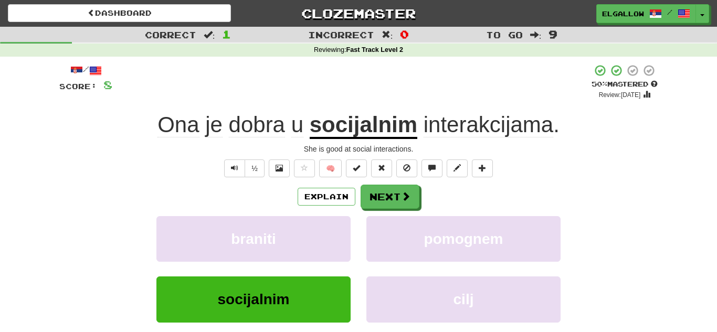
click at [409, 209] on div "Explain Next braniti pomognem socijalnim cilj Learn more: braniti pomognem soci…" at bounding box center [358, 269] width 598 height 168
click at [407, 205] on button "Next" at bounding box center [390, 197] width 59 height 24
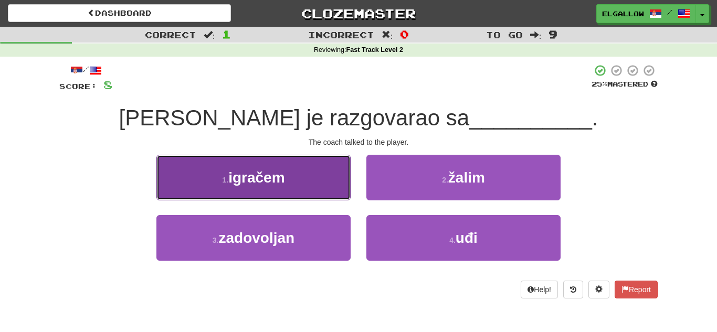
click at [210, 190] on button "1 . igračem" at bounding box center [253, 178] width 194 height 46
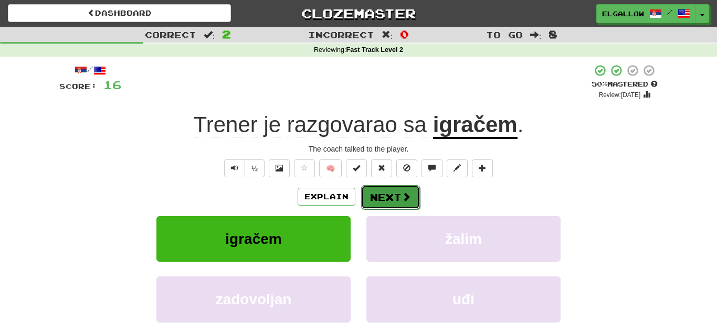
click at [405, 194] on span at bounding box center [405, 196] width 9 height 9
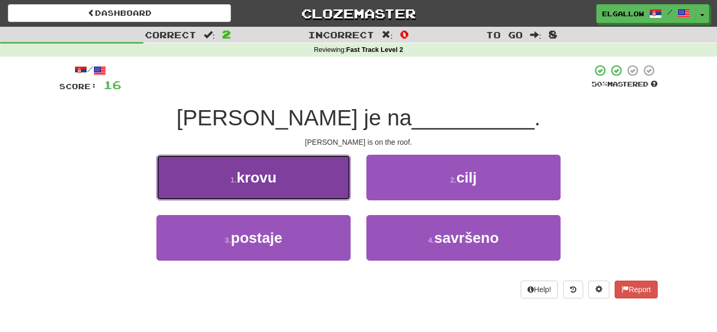
click at [198, 198] on button "1 . krovu" at bounding box center [253, 178] width 194 height 46
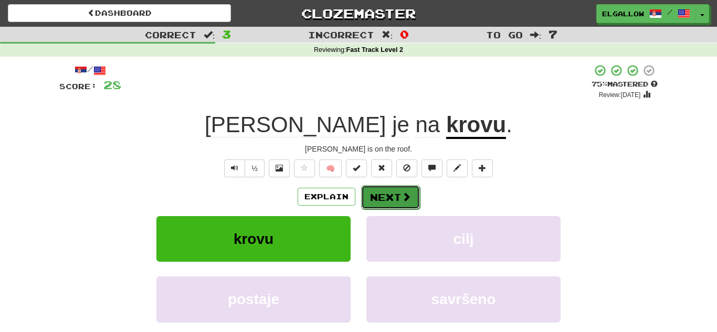
click at [389, 200] on button "Next" at bounding box center [390, 197] width 59 height 24
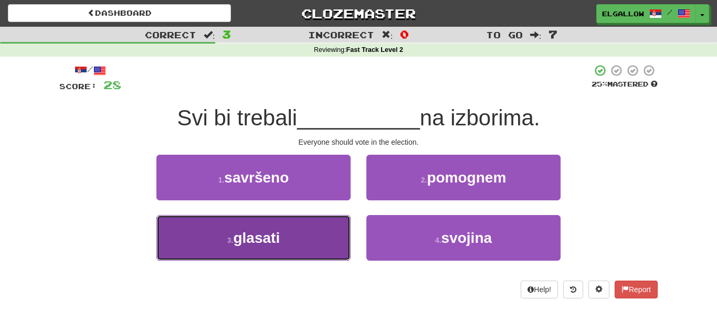
click at [271, 259] on button "3 . glasati" at bounding box center [253, 238] width 194 height 46
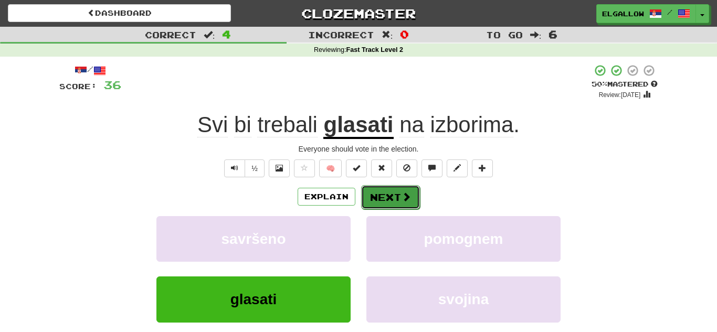
click at [412, 203] on button "Next" at bounding box center [390, 197] width 59 height 24
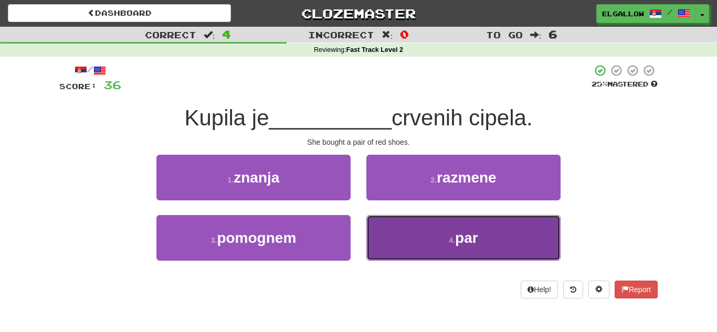
click at [436, 243] on button "4 . par" at bounding box center [463, 238] width 194 height 46
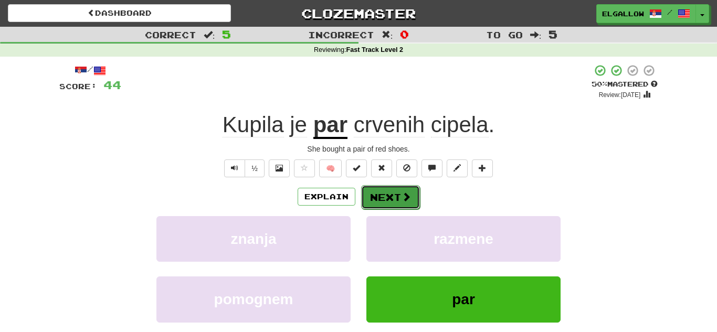
click at [406, 205] on button "Next" at bounding box center [390, 197] width 59 height 24
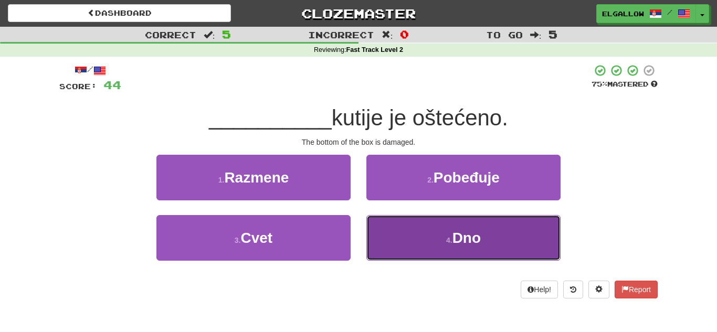
click at [516, 257] on button "4 . Dno" at bounding box center [463, 238] width 194 height 46
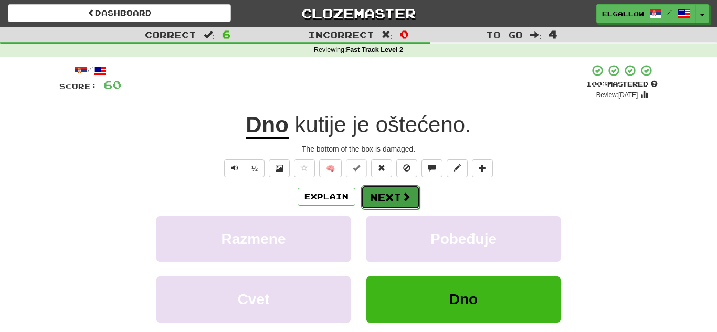
click at [381, 200] on button "Next" at bounding box center [390, 197] width 59 height 24
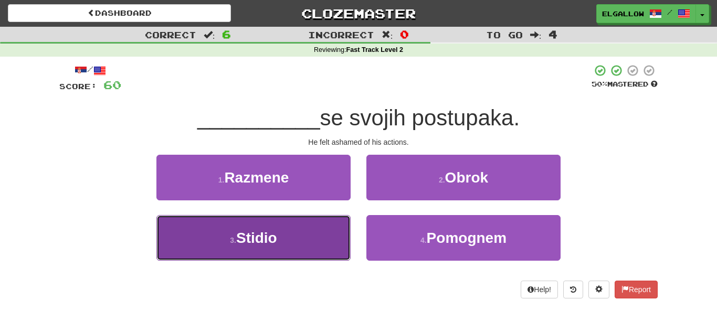
click at [223, 245] on button "3 . Stidio" at bounding box center [253, 238] width 194 height 46
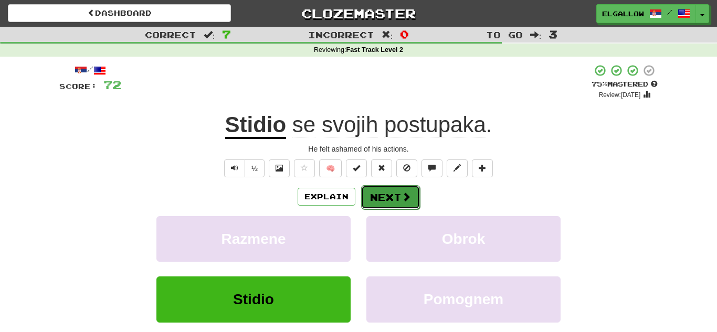
click at [386, 197] on button "Next" at bounding box center [390, 197] width 59 height 24
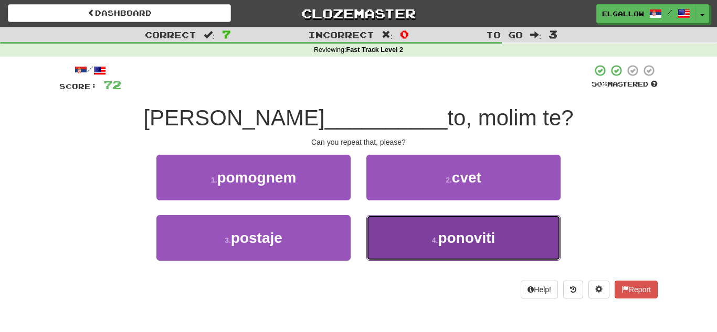
click at [419, 241] on button "4 . ponoviti" at bounding box center [463, 238] width 194 height 46
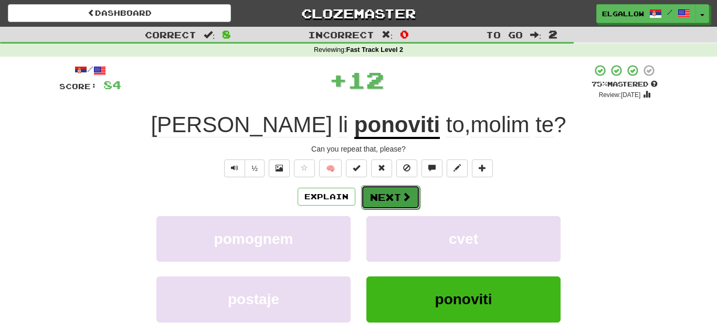
click at [388, 191] on button "Next" at bounding box center [390, 197] width 59 height 24
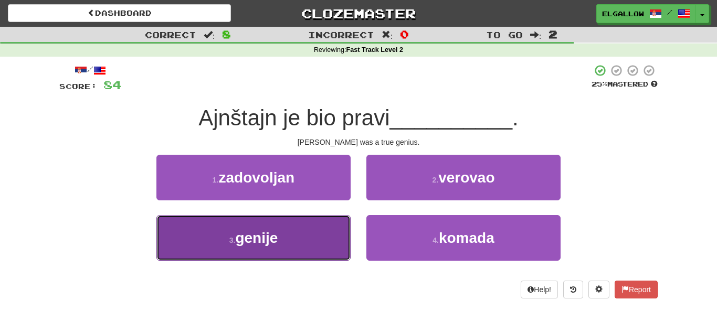
click at [265, 258] on button "3 . genije" at bounding box center [253, 238] width 194 height 46
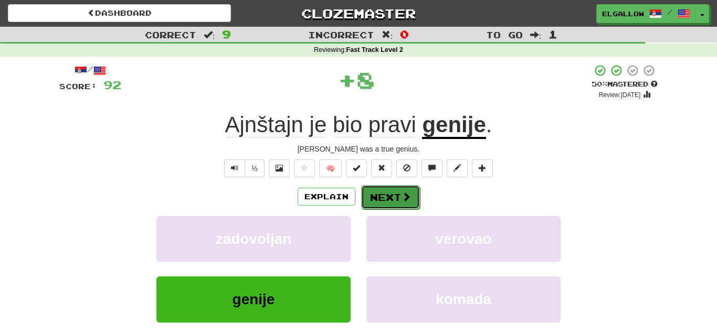
click at [407, 199] on span at bounding box center [405, 196] width 9 height 9
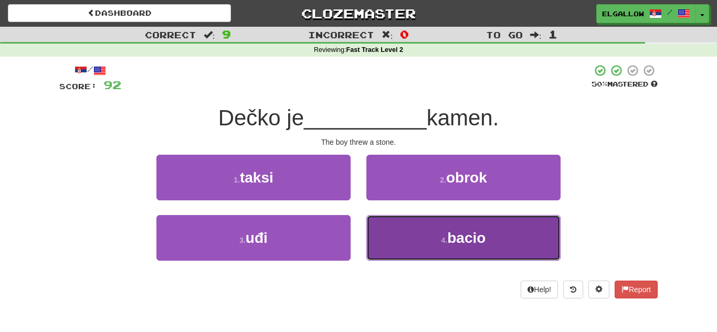
click at [436, 236] on button "4 . bacio" at bounding box center [463, 238] width 194 height 46
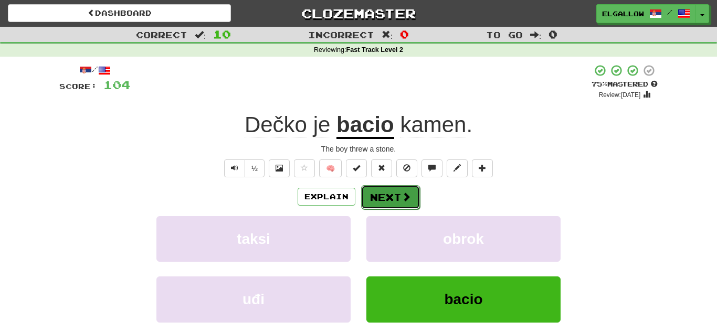
click at [403, 188] on button "Next" at bounding box center [390, 197] width 59 height 24
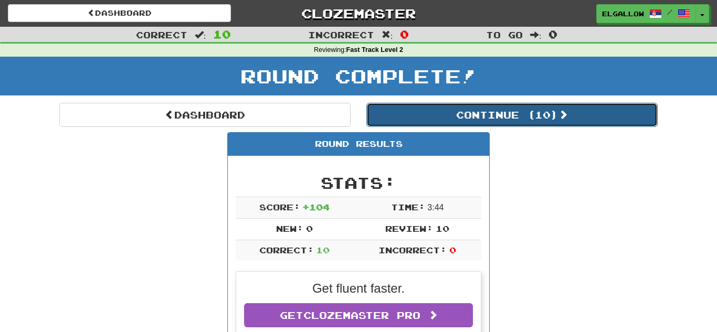
click at [450, 104] on button "Continue ( 10 )" at bounding box center [511, 115] width 291 height 24
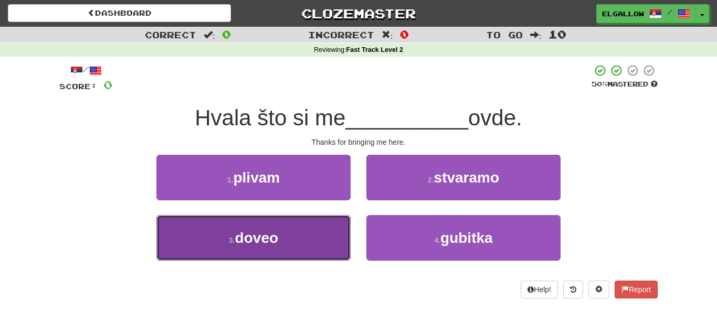
click at [242, 250] on button "3 . doveo" at bounding box center [253, 238] width 194 height 46
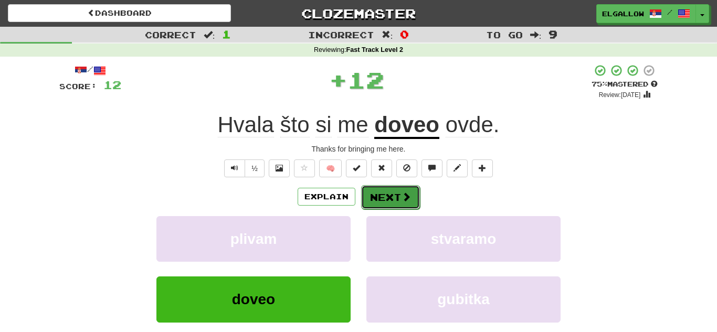
click at [403, 192] on span at bounding box center [405, 196] width 9 height 9
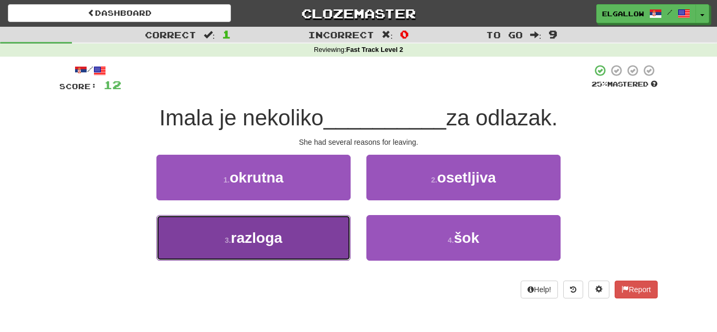
click at [205, 243] on button "3 . razloga" at bounding box center [253, 238] width 194 height 46
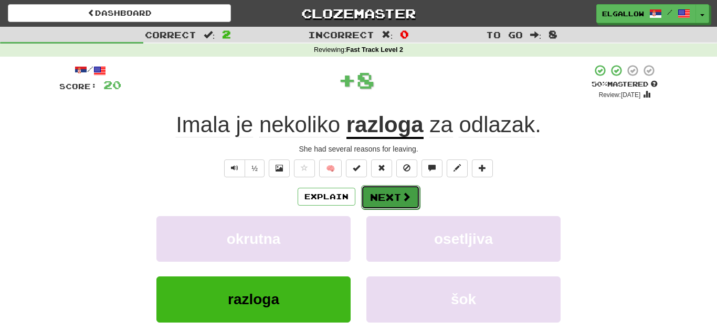
click at [403, 192] on span at bounding box center [405, 196] width 9 height 9
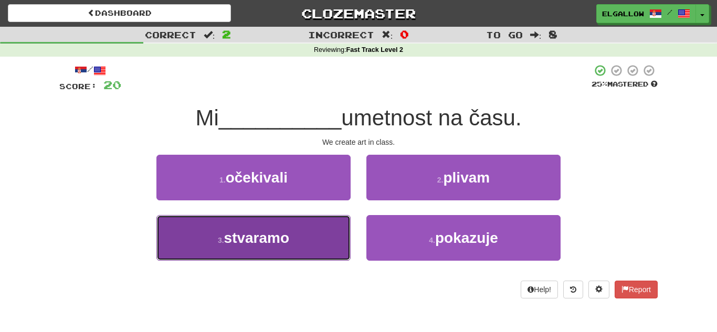
click at [191, 230] on button "3 . stvaramo" at bounding box center [253, 238] width 194 height 46
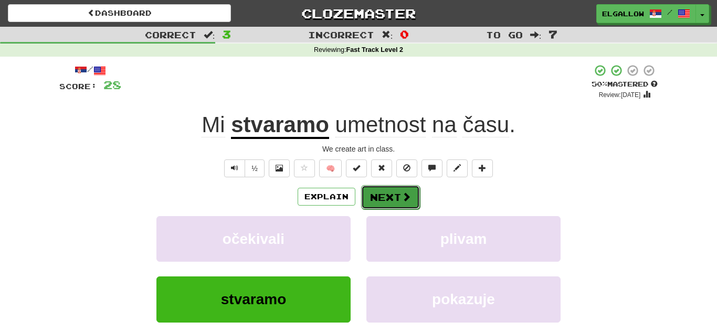
click at [387, 201] on button "Next" at bounding box center [390, 197] width 59 height 24
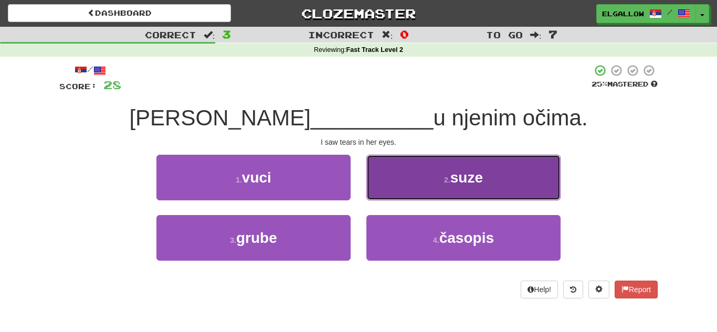
click at [483, 185] on span "suze" at bounding box center [466, 177] width 33 height 16
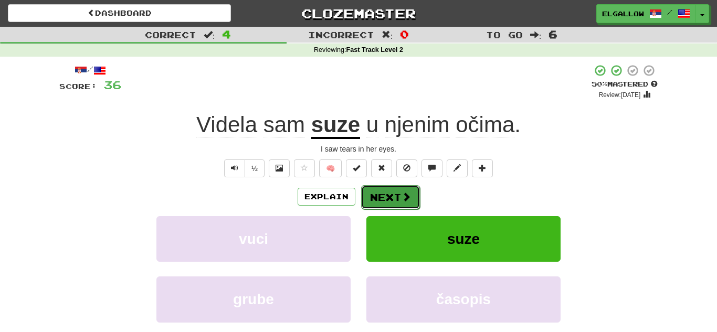
click at [408, 205] on button "Next" at bounding box center [390, 197] width 59 height 24
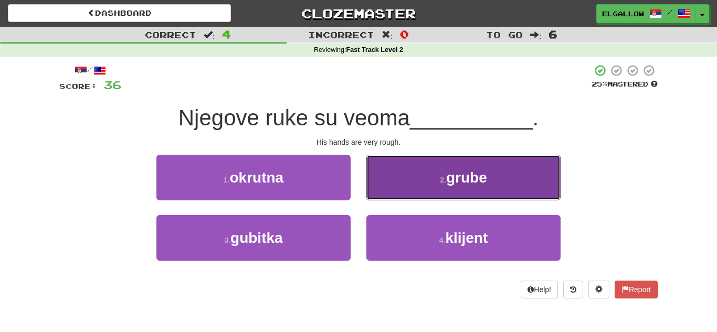
click at [445, 165] on button "2 . grube" at bounding box center [463, 178] width 194 height 46
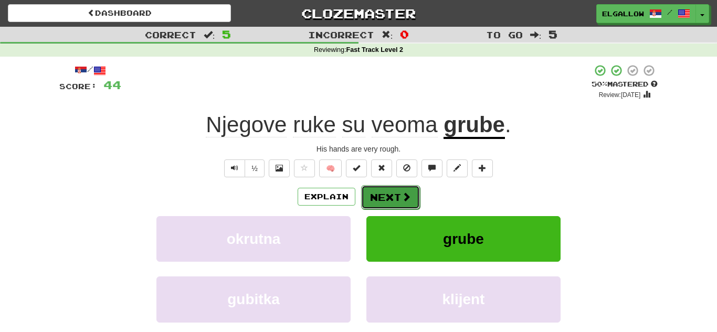
click at [403, 192] on span at bounding box center [405, 196] width 9 height 9
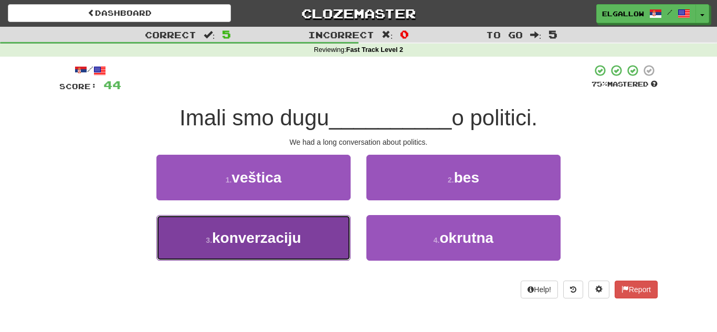
click at [198, 250] on button "3 . konverzaciju" at bounding box center [253, 238] width 194 height 46
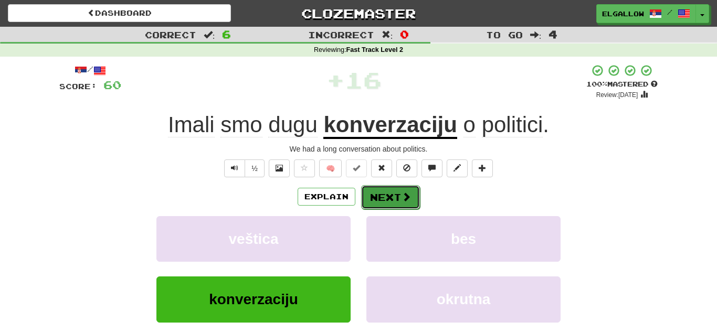
click at [379, 198] on button "Next" at bounding box center [390, 197] width 59 height 24
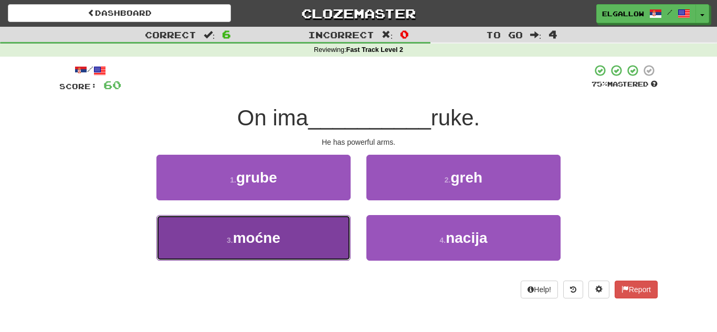
click at [243, 246] on span "moćne" at bounding box center [256, 238] width 47 height 16
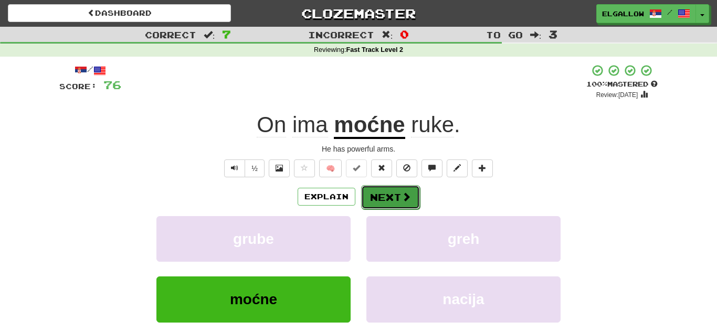
click at [395, 190] on button "Next" at bounding box center [390, 197] width 59 height 24
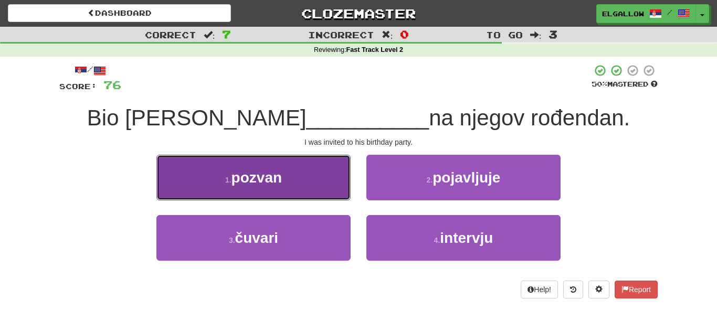
click at [313, 173] on button "1 . pozvan" at bounding box center [253, 178] width 194 height 46
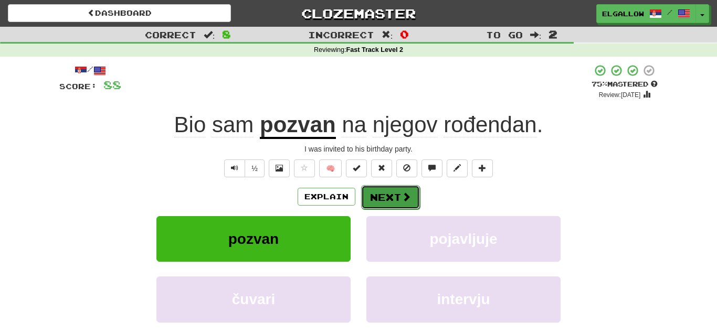
click at [379, 204] on button "Next" at bounding box center [390, 197] width 59 height 24
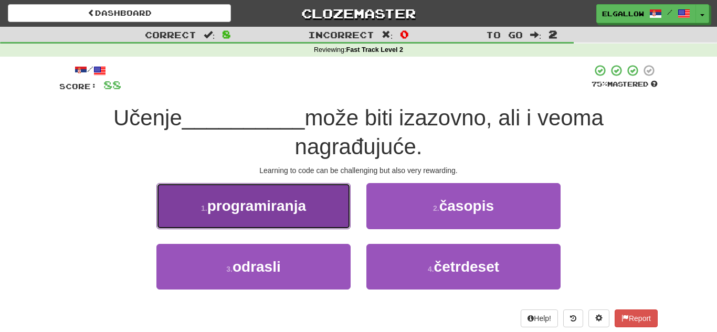
click at [228, 225] on button "1 . programiranja" at bounding box center [253, 206] width 194 height 46
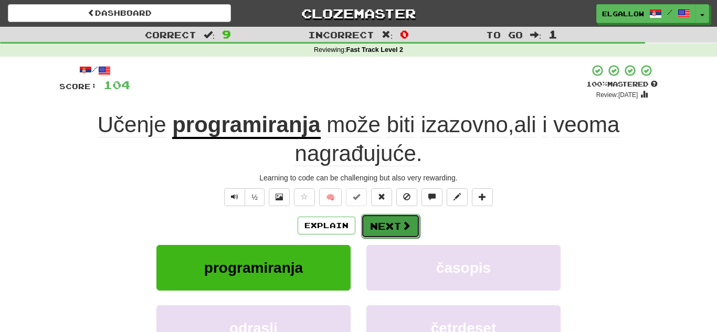
click at [403, 229] on span at bounding box center [405, 225] width 9 height 9
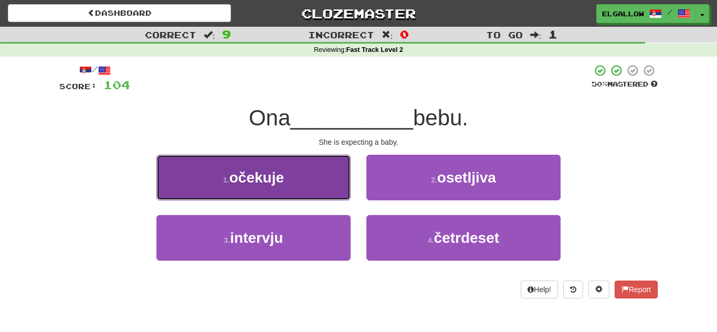
click at [290, 174] on button "1 . očekuje" at bounding box center [253, 178] width 194 height 46
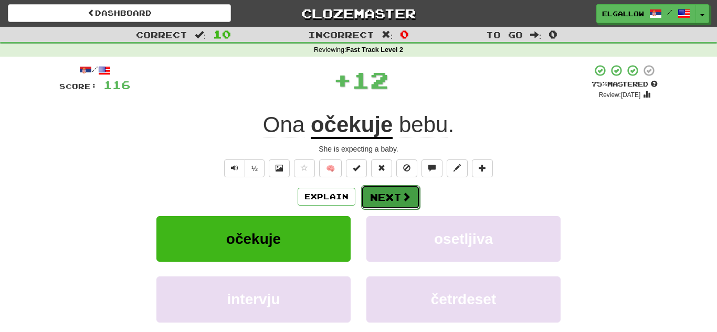
click at [411, 194] on button "Next" at bounding box center [390, 197] width 59 height 24
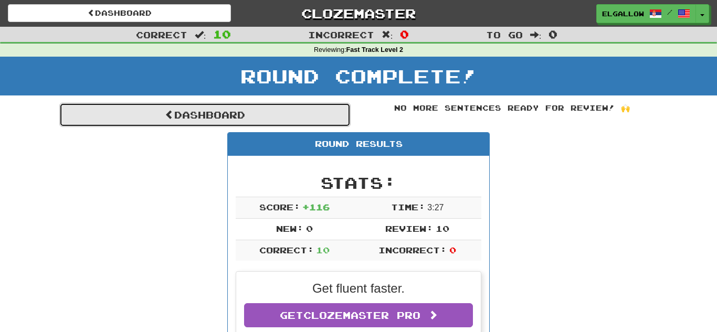
click at [203, 110] on link "Dashboard" at bounding box center [204, 115] width 291 height 24
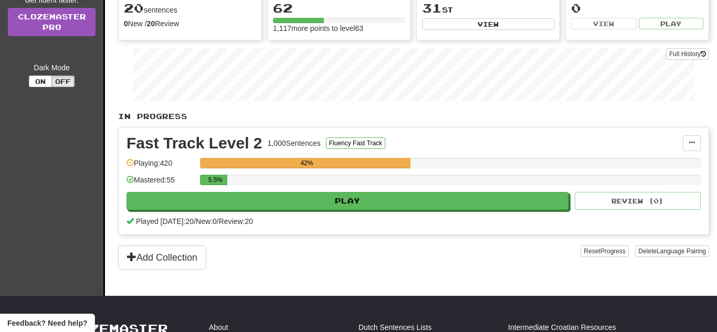
scroll to position [140, 0]
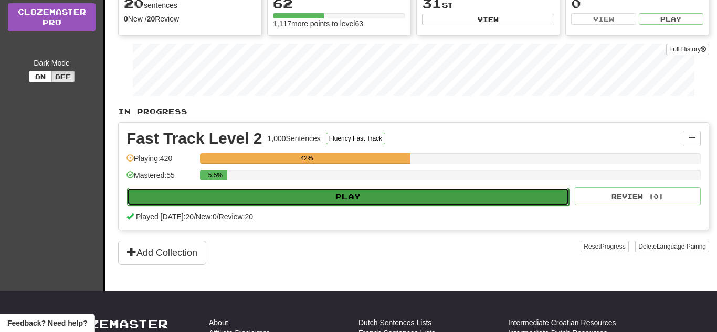
click at [327, 191] on button "Play" at bounding box center [348, 197] width 442 height 18
select select "**"
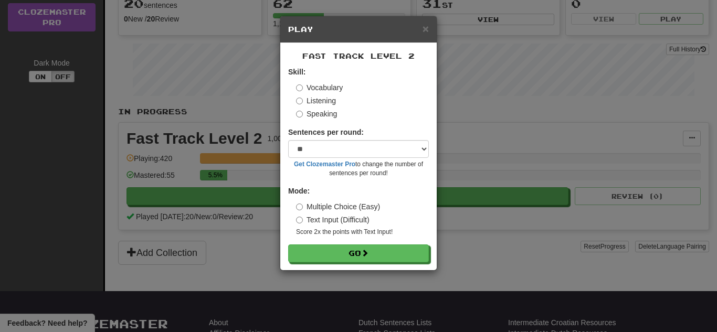
click at [323, 112] on label "Speaking" at bounding box center [316, 114] width 41 height 10
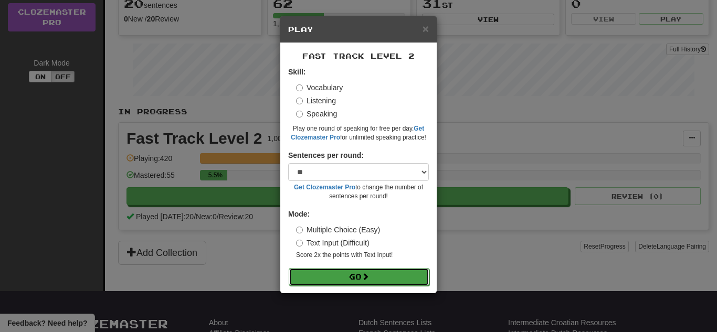
click at [393, 282] on button "Go" at bounding box center [359, 277] width 141 height 18
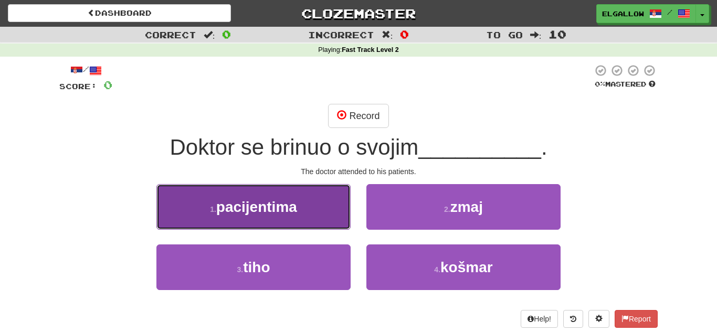
click at [220, 188] on button "1 . pacijentima" at bounding box center [253, 207] width 194 height 46
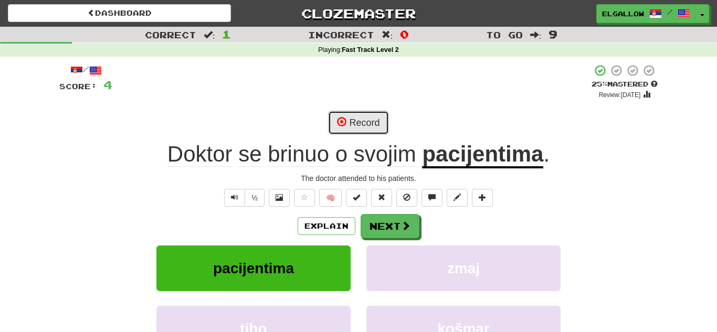
click at [346, 126] on span at bounding box center [341, 121] width 9 height 9
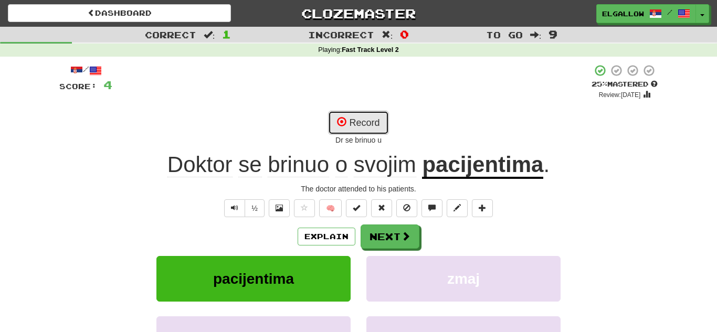
click at [346, 126] on span at bounding box center [341, 121] width 9 height 9
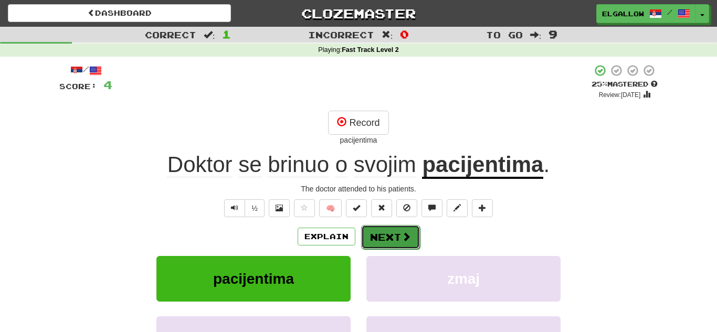
click at [412, 243] on button "Next" at bounding box center [390, 237] width 59 height 24
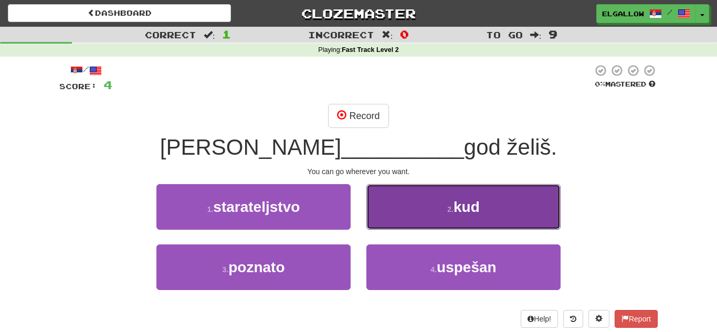
click at [410, 210] on button "2 . kud" at bounding box center [463, 207] width 194 height 46
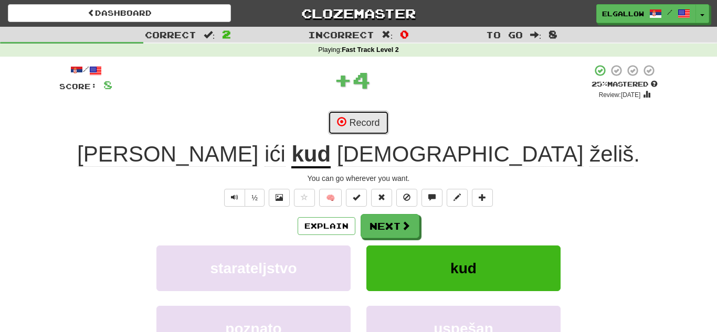
click at [375, 132] on button "Record" at bounding box center [358, 123] width 60 height 24
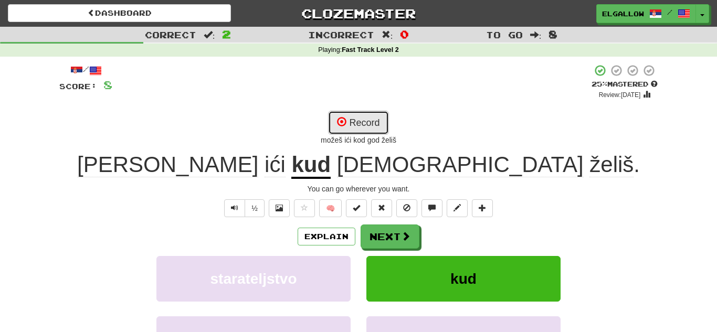
click at [346, 114] on button "Record" at bounding box center [358, 123] width 60 height 24
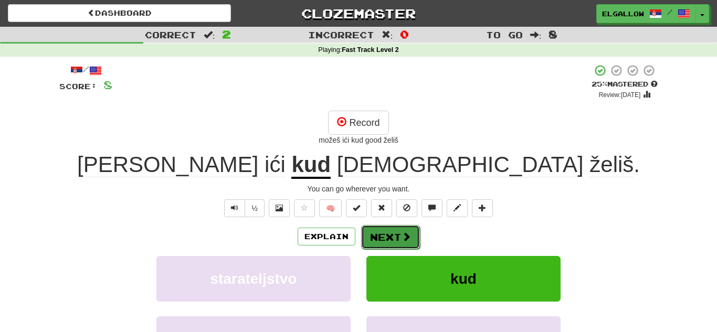
click at [401, 235] on span at bounding box center [405, 236] width 9 height 9
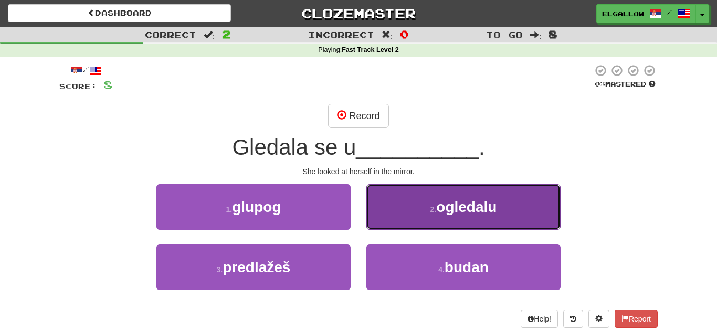
click at [446, 208] on span "ogledalu" at bounding box center [466, 207] width 60 height 16
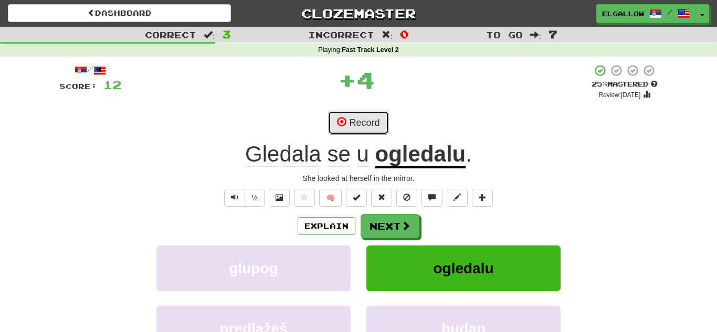
click at [372, 120] on button "Record" at bounding box center [358, 123] width 60 height 24
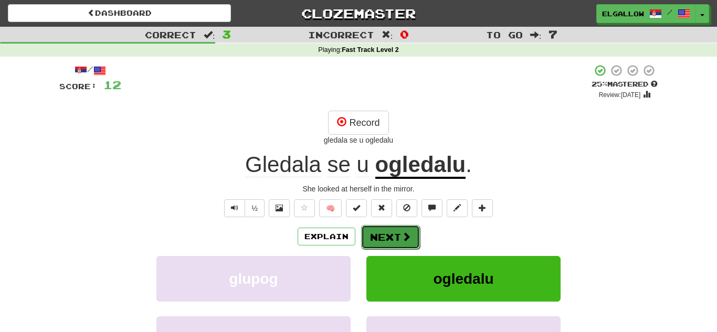
click at [393, 232] on button "Next" at bounding box center [390, 237] width 59 height 24
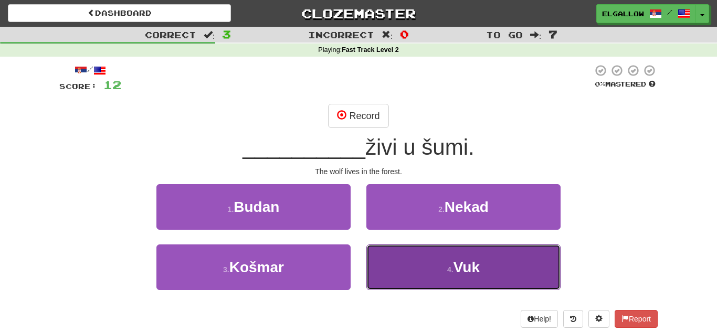
click at [509, 251] on button "4 . Vuk" at bounding box center [463, 267] width 194 height 46
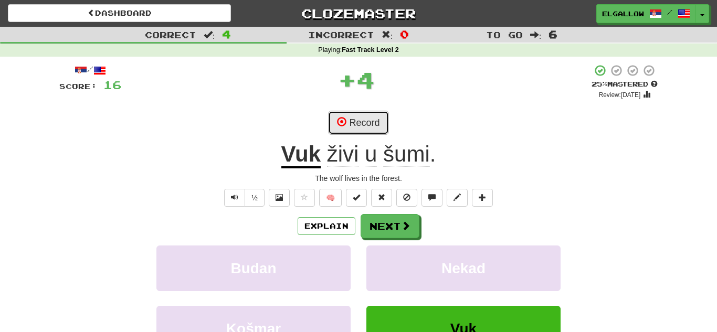
click at [366, 127] on button "Record" at bounding box center [358, 123] width 60 height 24
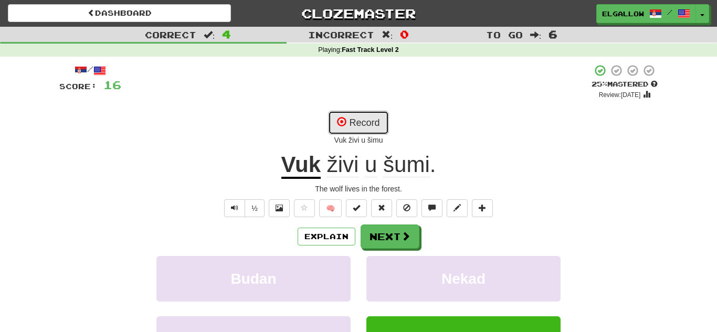
click at [347, 127] on button "Record" at bounding box center [358, 123] width 60 height 24
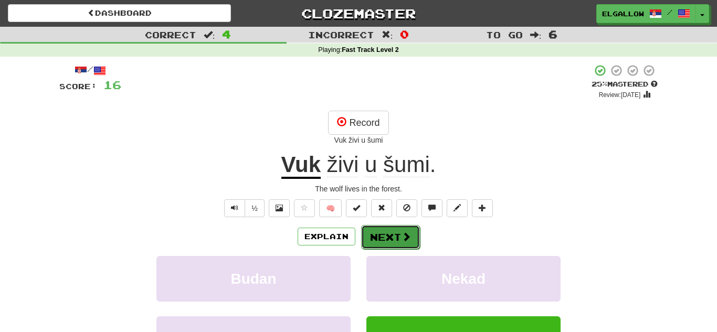
click at [409, 233] on span at bounding box center [405, 236] width 9 height 9
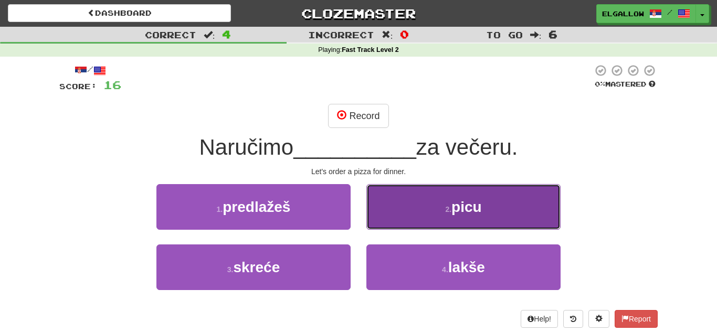
click at [465, 193] on button "2 . picu" at bounding box center [463, 207] width 194 height 46
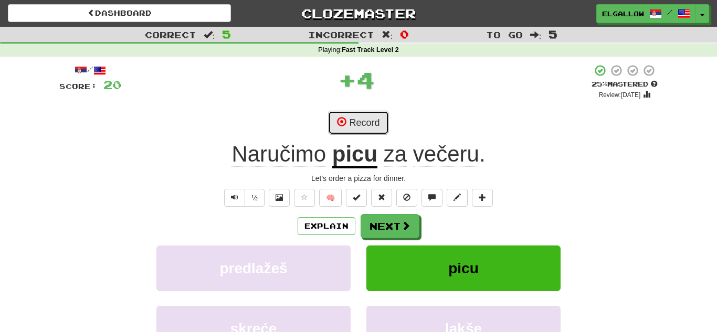
click at [363, 134] on button "Record" at bounding box center [358, 123] width 60 height 24
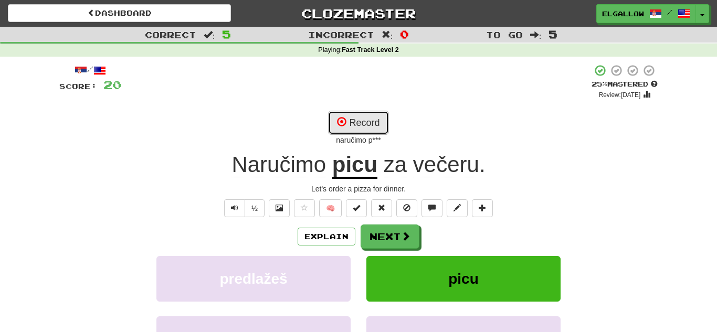
click at [363, 132] on button "Record" at bounding box center [358, 123] width 60 height 24
click at [362, 130] on button "Record" at bounding box center [358, 123] width 60 height 24
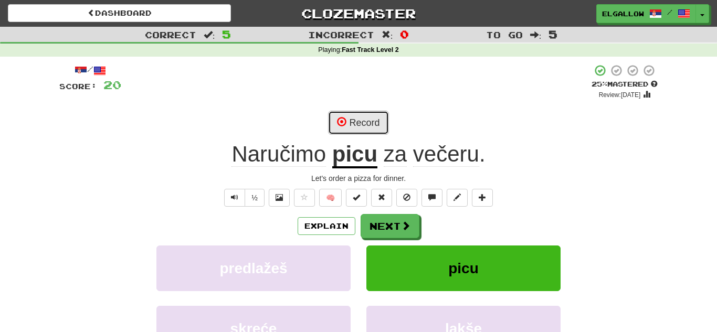
click at [360, 128] on button "Record" at bounding box center [358, 123] width 60 height 24
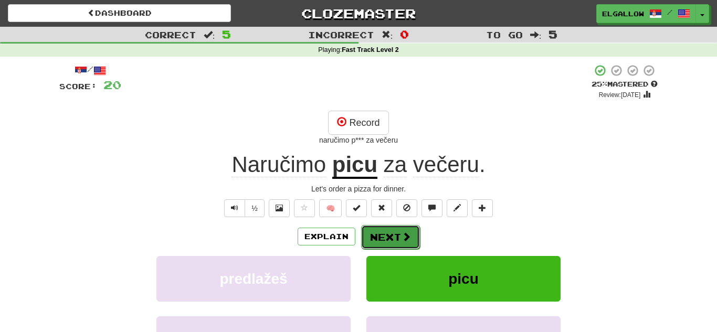
click at [402, 233] on span at bounding box center [405, 236] width 9 height 9
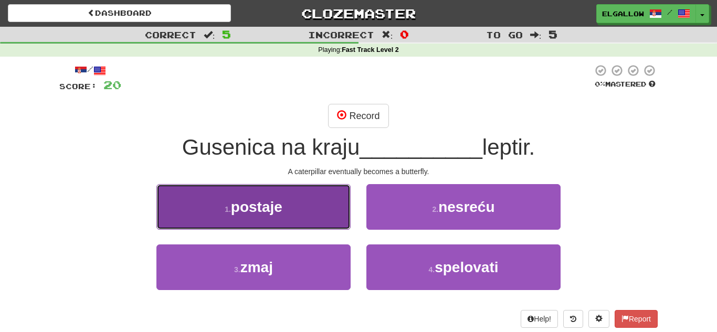
click at [235, 206] on span "postaje" at bounding box center [256, 207] width 51 height 16
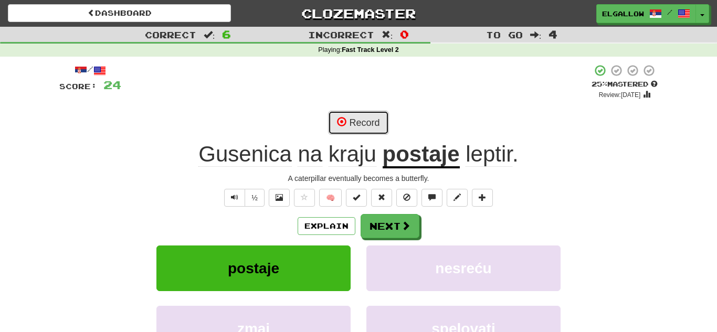
click at [368, 117] on button "Record" at bounding box center [358, 123] width 60 height 24
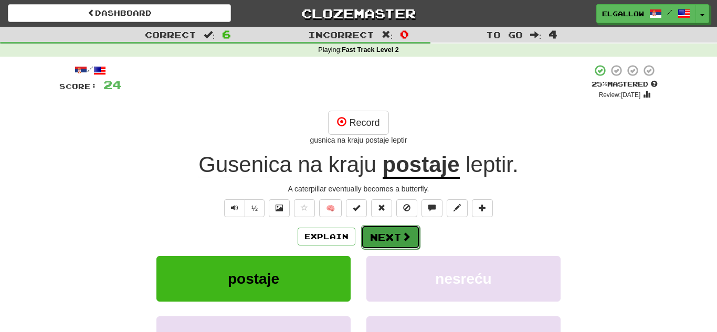
click at [387, 233] on button "Next" at bounding box center [390, 237] width 59 height 24
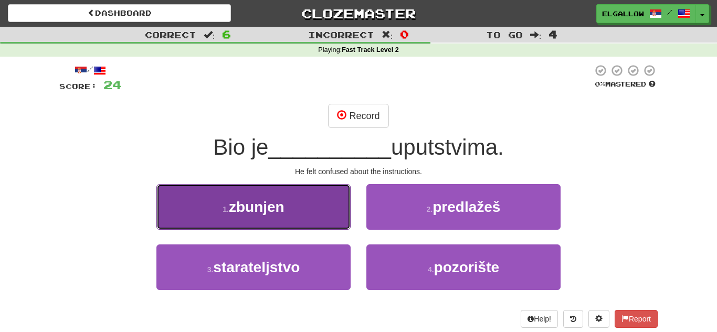
click at [213, 215] on button "1 . zbunjen" at bounding box center [253, 207] width 194 height 46
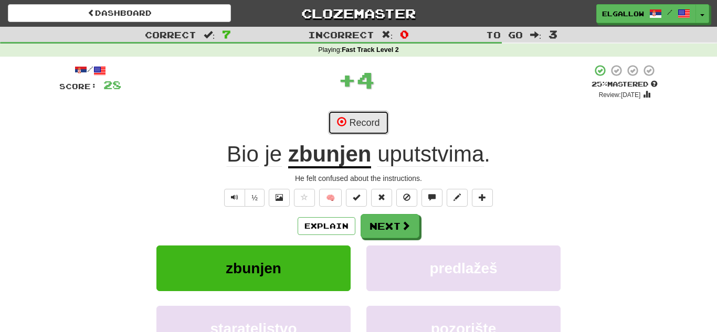
click at [380, 117] on button "Record" at bounding box center [358, 123] width 60 height 24
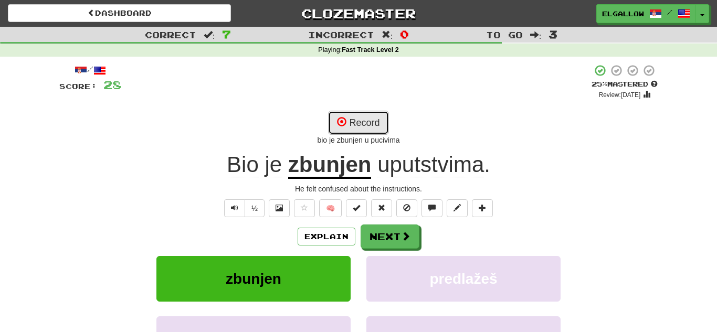
click at [366, 124] on button "Record" at bounding box center [358, 123] width 60 height 24
click at [370, 111] on button "Record" at bounding box center [358, 123] width 60 height 24
click at [340, 115] on button "Record" at bounding box center [358, 123] width 60 height 24
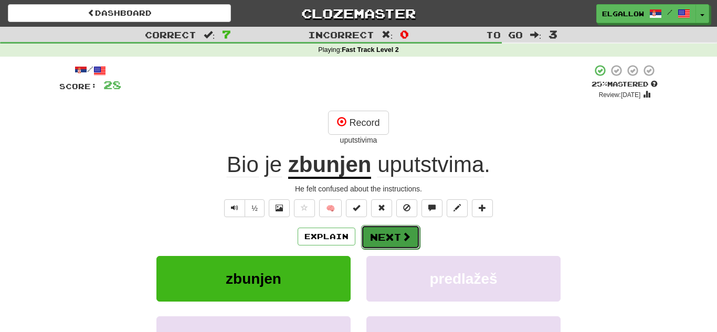
click at [400, 228] on button "Next" at bounding box center [390, 237] width 59 height 24
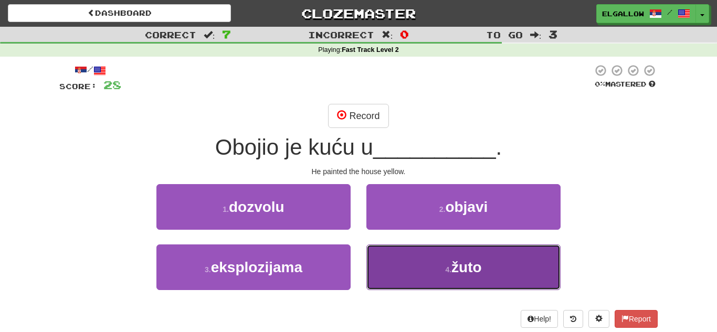
click at [431, 281] on button "4 . žuto" at bounding box center [463, 267] width 194 height 46
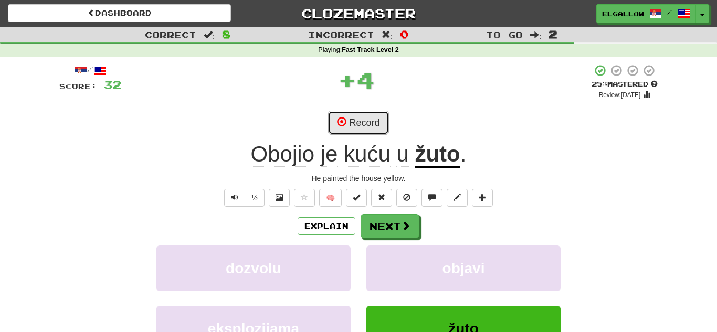
click at [346, 125] on button "Record" at bounding box center [358, 123] width 60 height 24
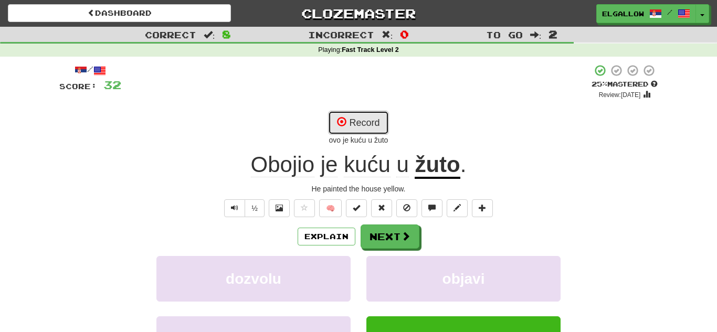
click at [357, 118] on button "Record" at bounding box center [358, 123] width 60 height 24
click at [370, 110] on div "/ Score: 32 + 4 25 % Mastered Review: 2025-08-22 Recording... opio Obojio je ku…" at bounding box center [358, 239] width 598 height 351
click at [363, 119] on button "Record" at bounding box center [358, 123] width 60 height 24
click at [379, 114] on button "Record" at bounding box center [358, 123] width 60 height 24
click at [361, 117] on button "Record" at bounding box center [358, 123] width 60 height 24
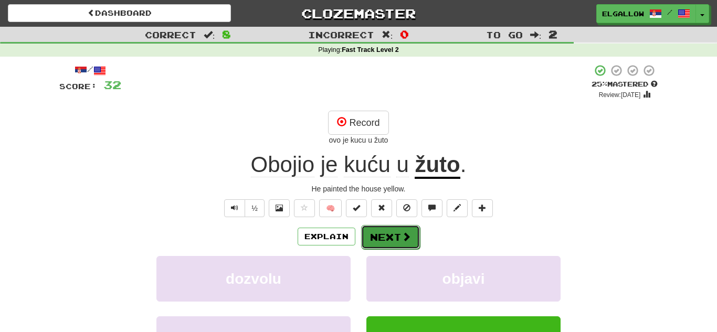
click at [401, 238] on span at bounding box center [405, 236] width 9 height 9
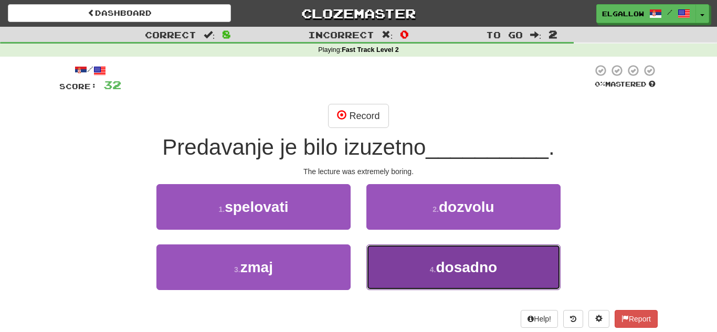
click at [497, 274] on span "dosadno" at bounding box center [466, 267] width 61 height 16
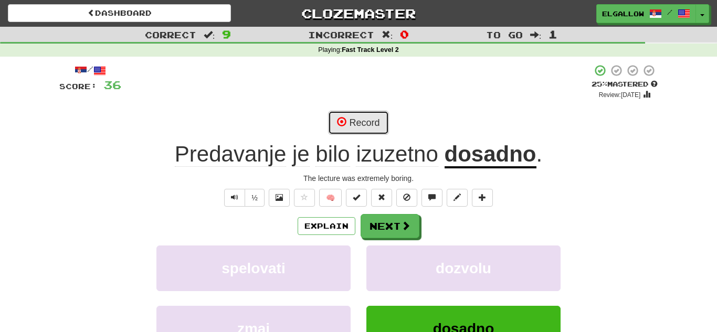
click at [381, 131] on button "Record" at bounding box center [358, 123] width 60 height 24
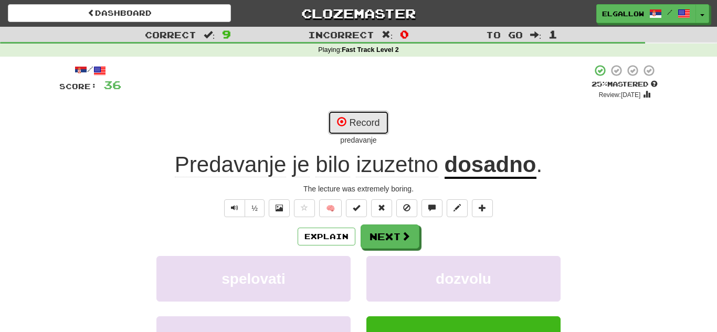
click at [345, 118] on span at bounding box center [341, 121] width 9 height 9
click at [344, 118] on span at bounding box center [341, 121] width 9 height 9
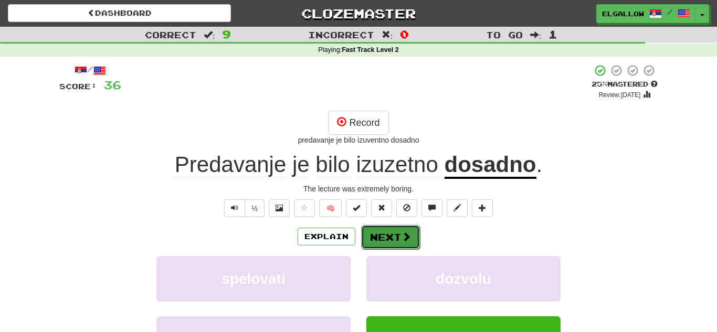
click at [414, 233] on button "Next" at bounding box center [390, 237] width 59 height 24
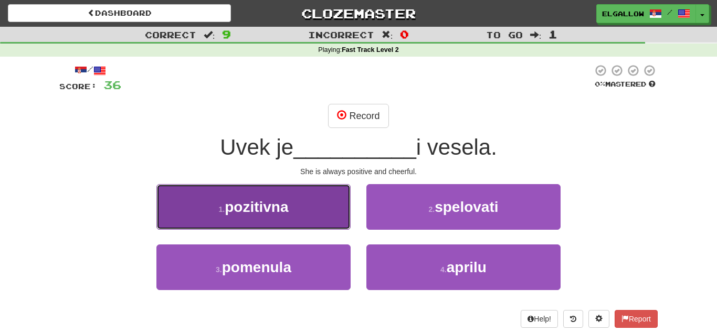
click at [233, 208] on span "pozitivna" at bounding box center [256, 207] width 63 height 16
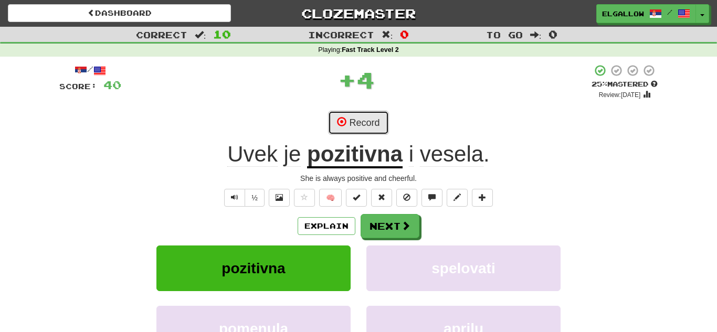
click at [349, 119] on button "Record" at bounding box center [358, 123] width 60 height 24
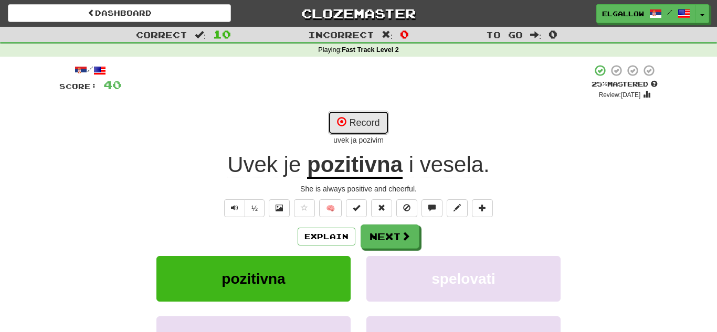
click at [353, 118] on button "Record" at bounding box center [358, 123] width 60 height 24
click at [359, 119] on button "Record" at bounding box center [358, 123] width 60 height 24
click at [372, 121] on button "Record" at bounding box center [358, 123] width 60 height 24
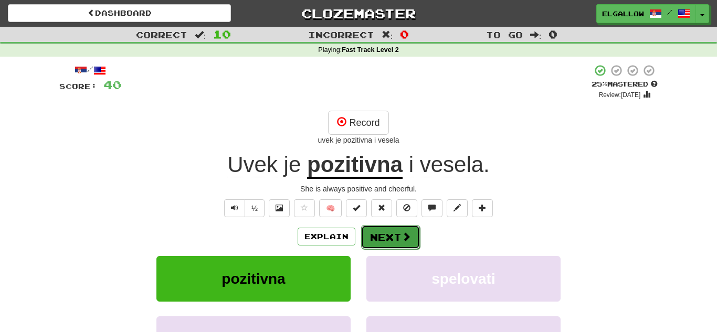
click at [372, 232] on button "Next" at bounding box center [390, 237] width 59 height 24
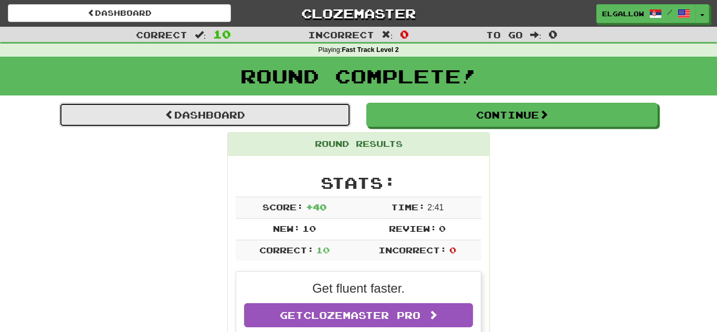
click at [292, 125] on link "Dashboard" at bounding box center [204, 115] width 291 height 24
